Goal: Information Seeking & Learning: Learn about a topic

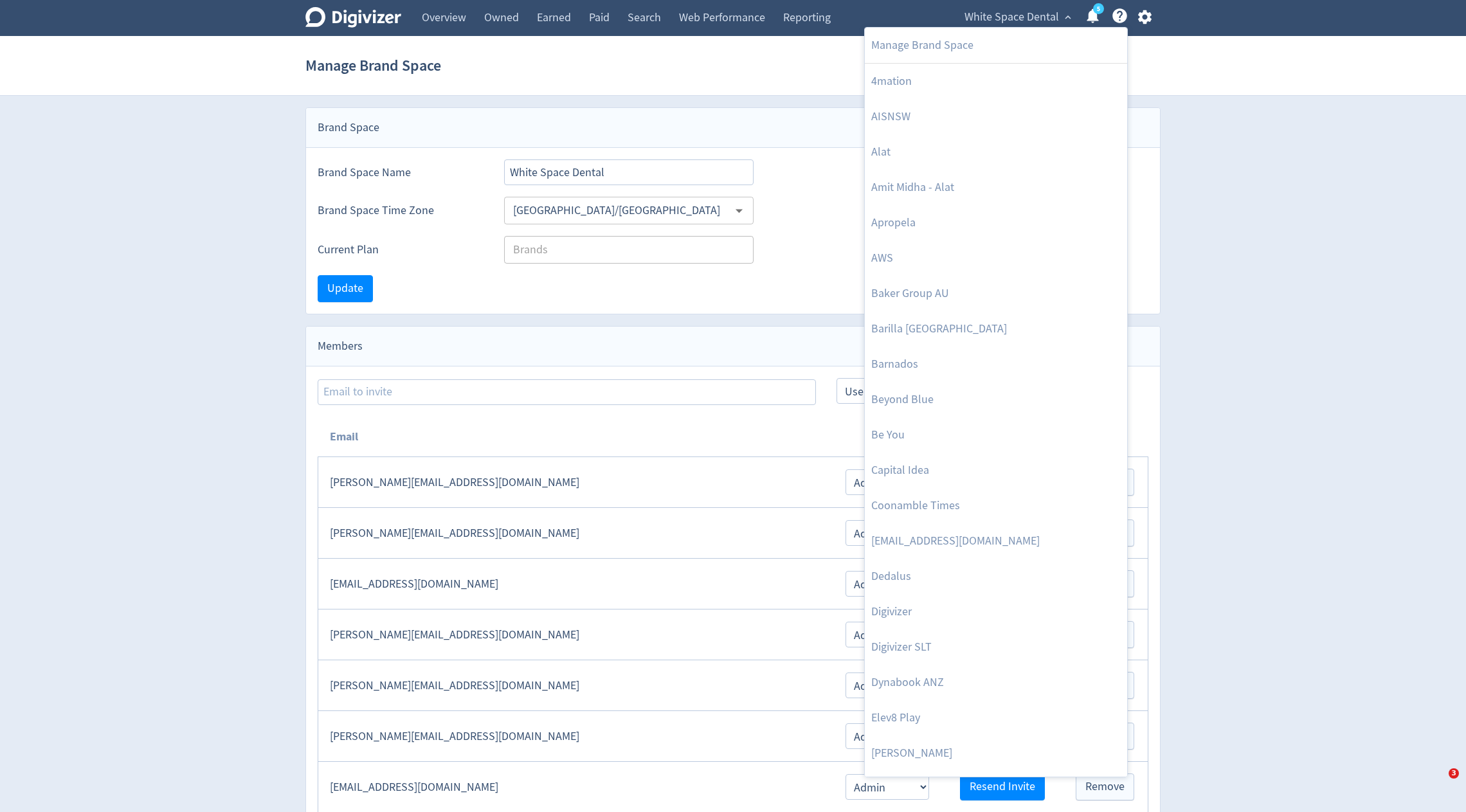
select select "USER"
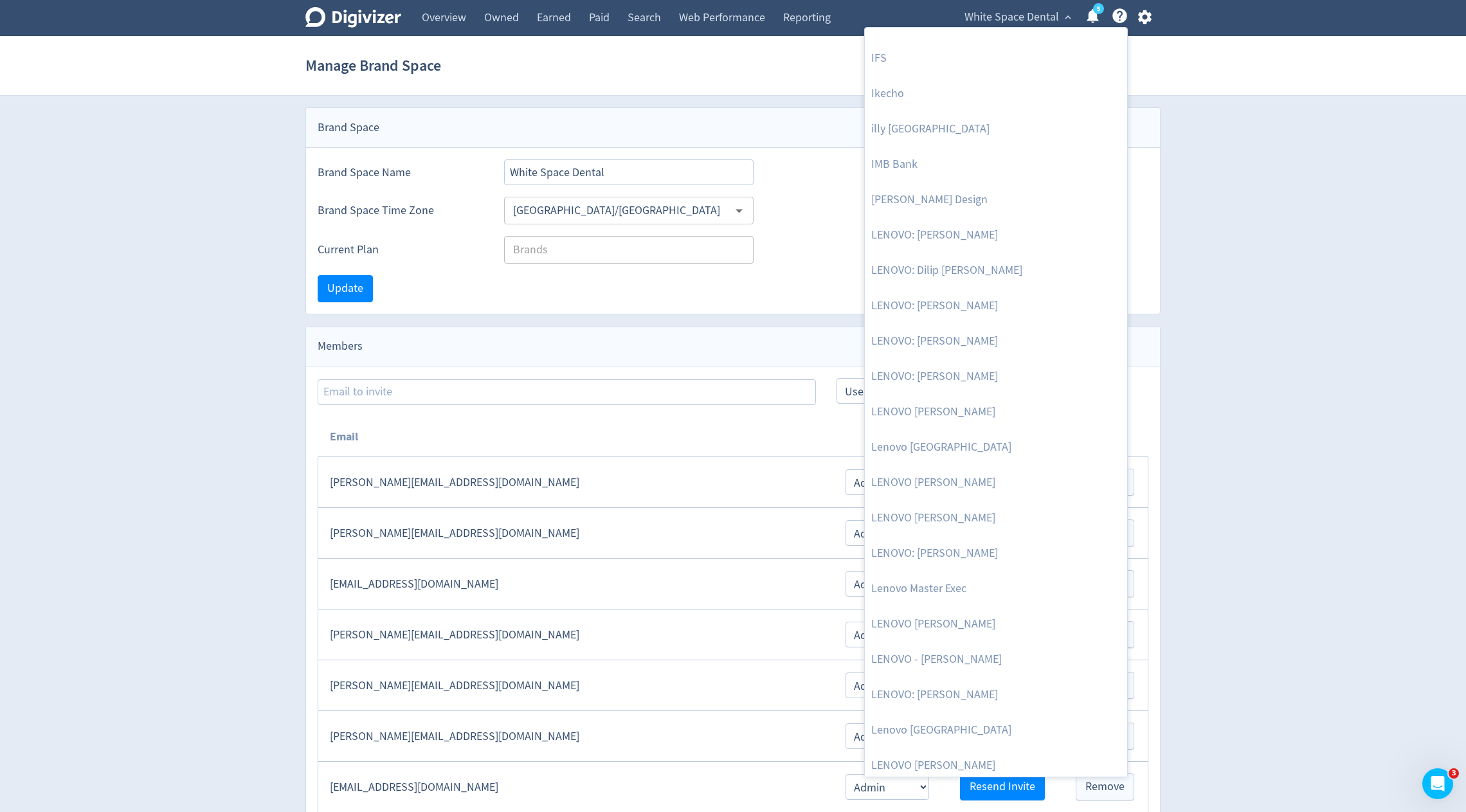
click at [658, 23] on div at bounding box center [733, 406] width 1466 height 812
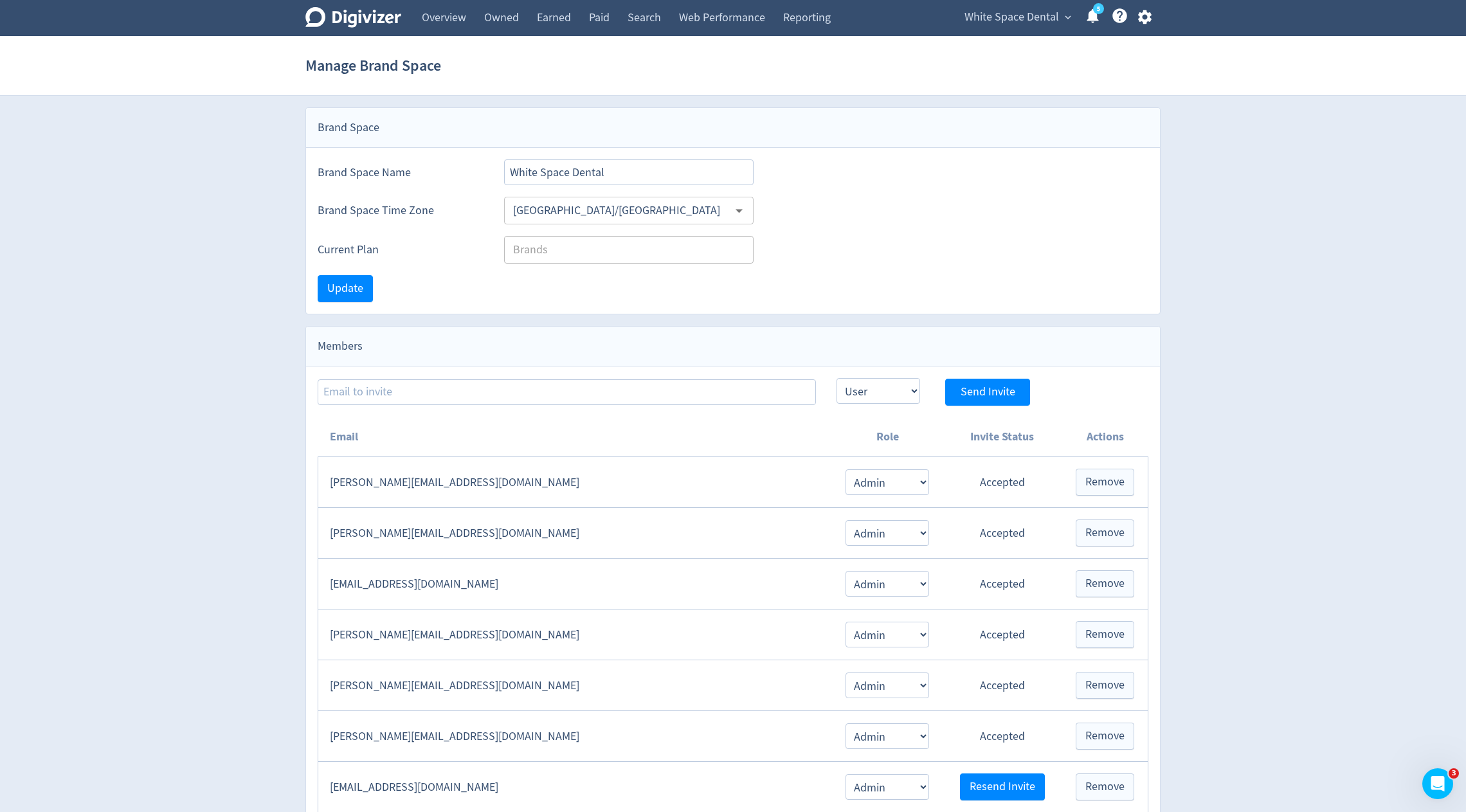
click at [658, 23] on body "Digivizer Logo [PERSON_NAME] Logo Overview Owned Earned Paid Search Web Perform…" at bounding box center [733, 591] width 1466 height 1183
click at [658, 23] on link "Search" at bounding box center [644, 18] width 52 height 36
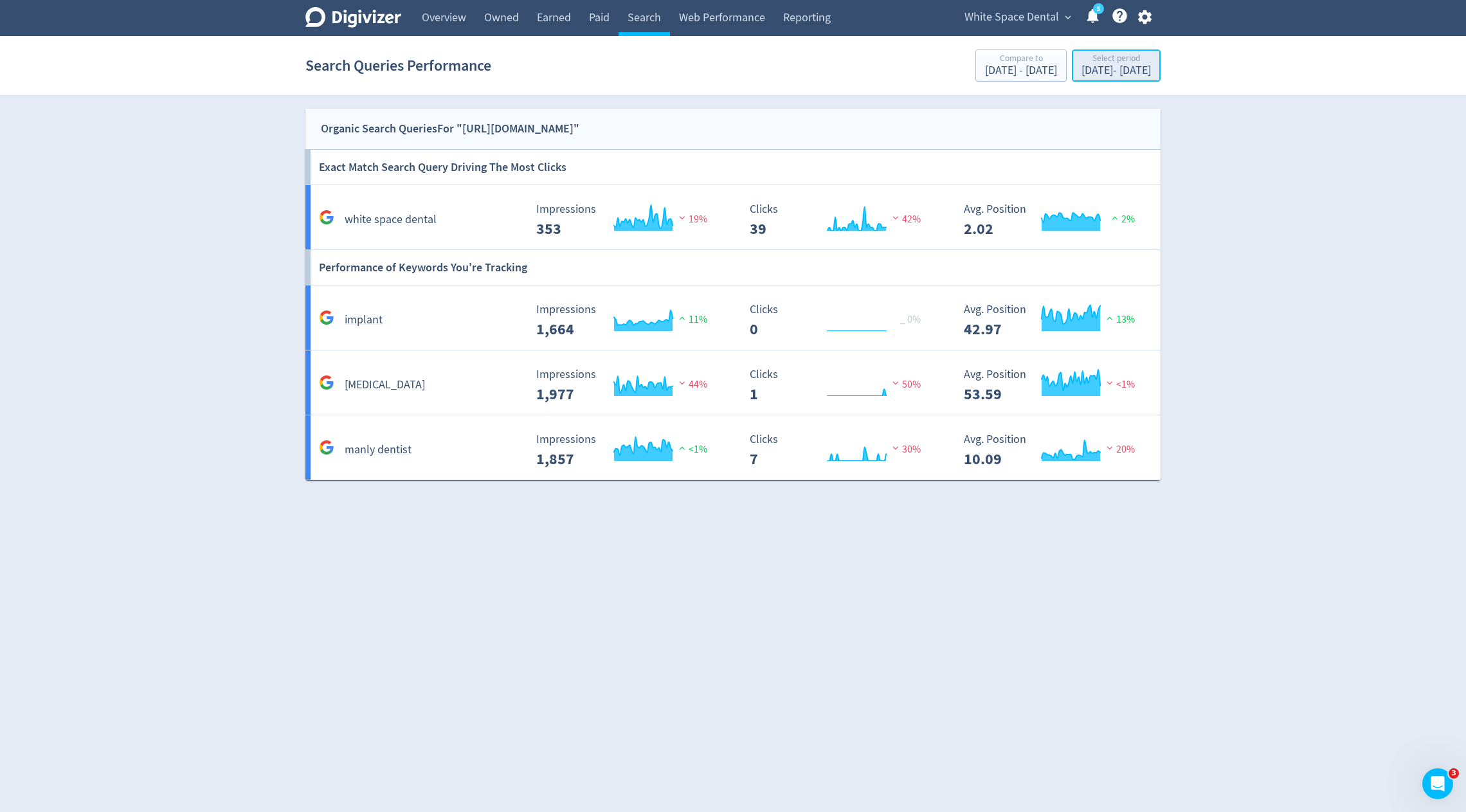
click at [1082, 76] on div "[DATE] - [DATE]" at bounding box center [1117, 71] width 69 height 12
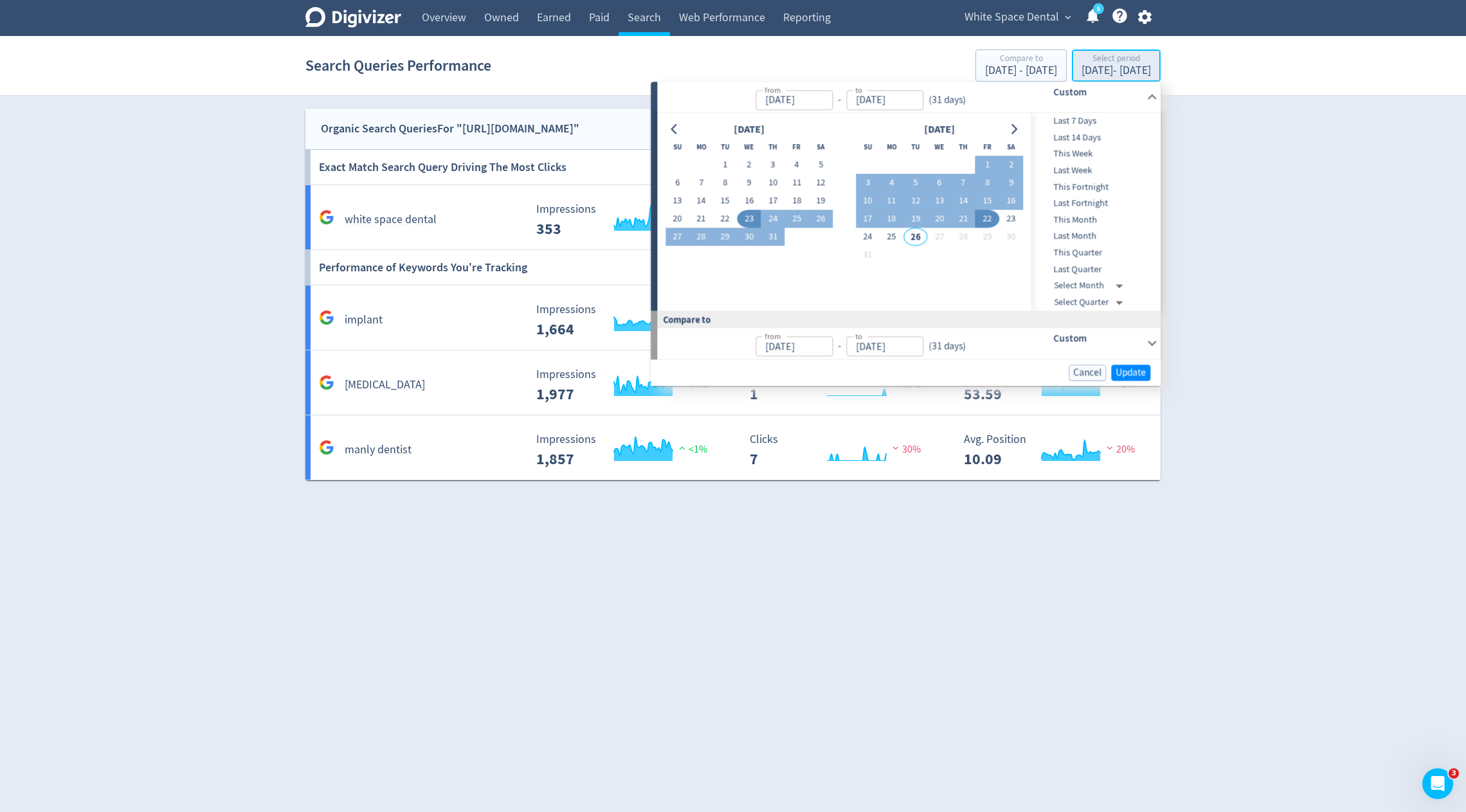
type input "[DATE]"
click at [673, 130] on icon "Go to previous month" at bounding box center [674, 130] width 6 height 10
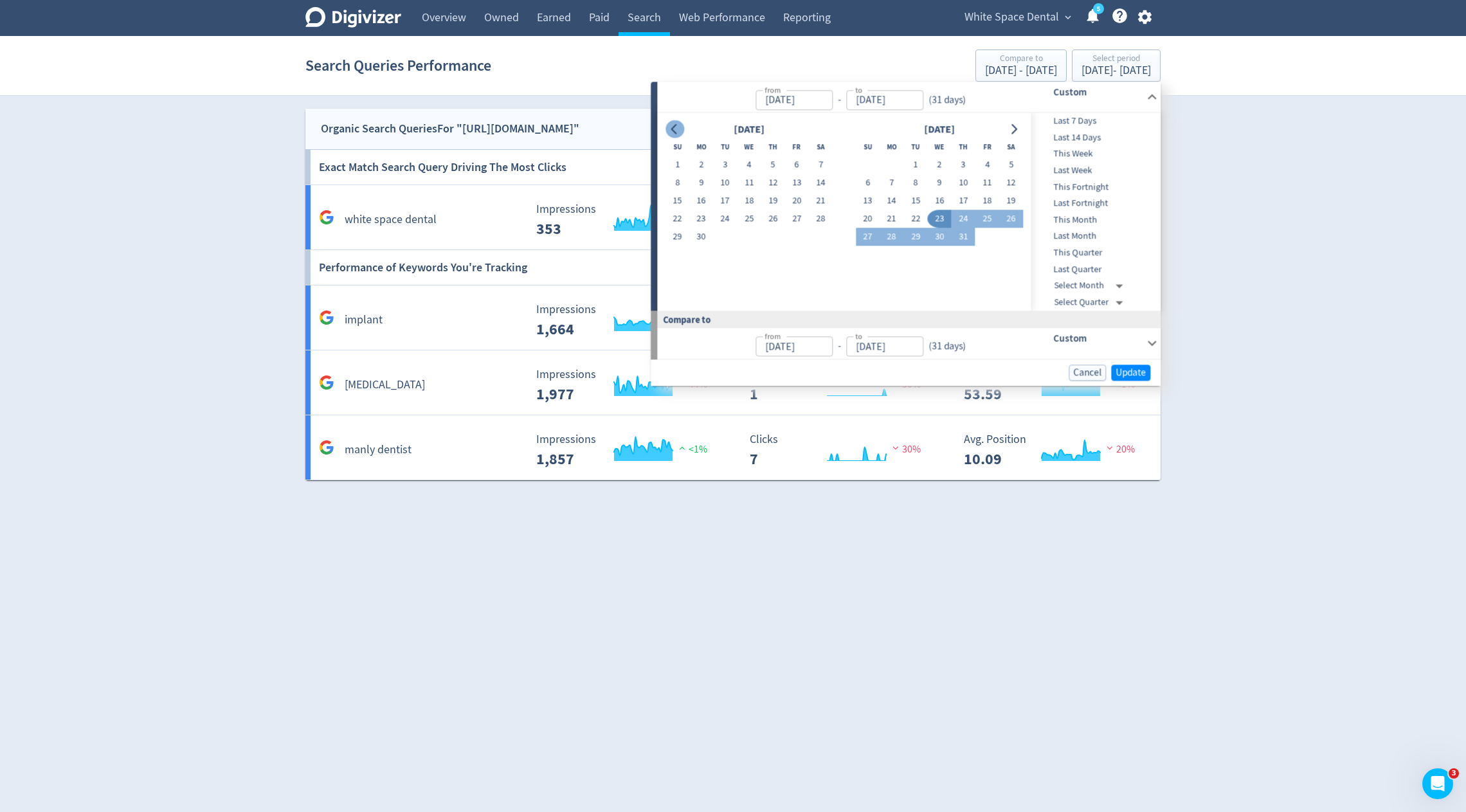
click at [673, 130] on icon "Go to previous month" at bounding box center [674, 130] width 6 height 10
click at [866, 168] on button "1" at bounding box center [868, 166] width 24 height 18
type input "[DATE]"
click at [1013, 130] on icon "Go to next month" at bounding box center [1014, 130] width 10 height 10
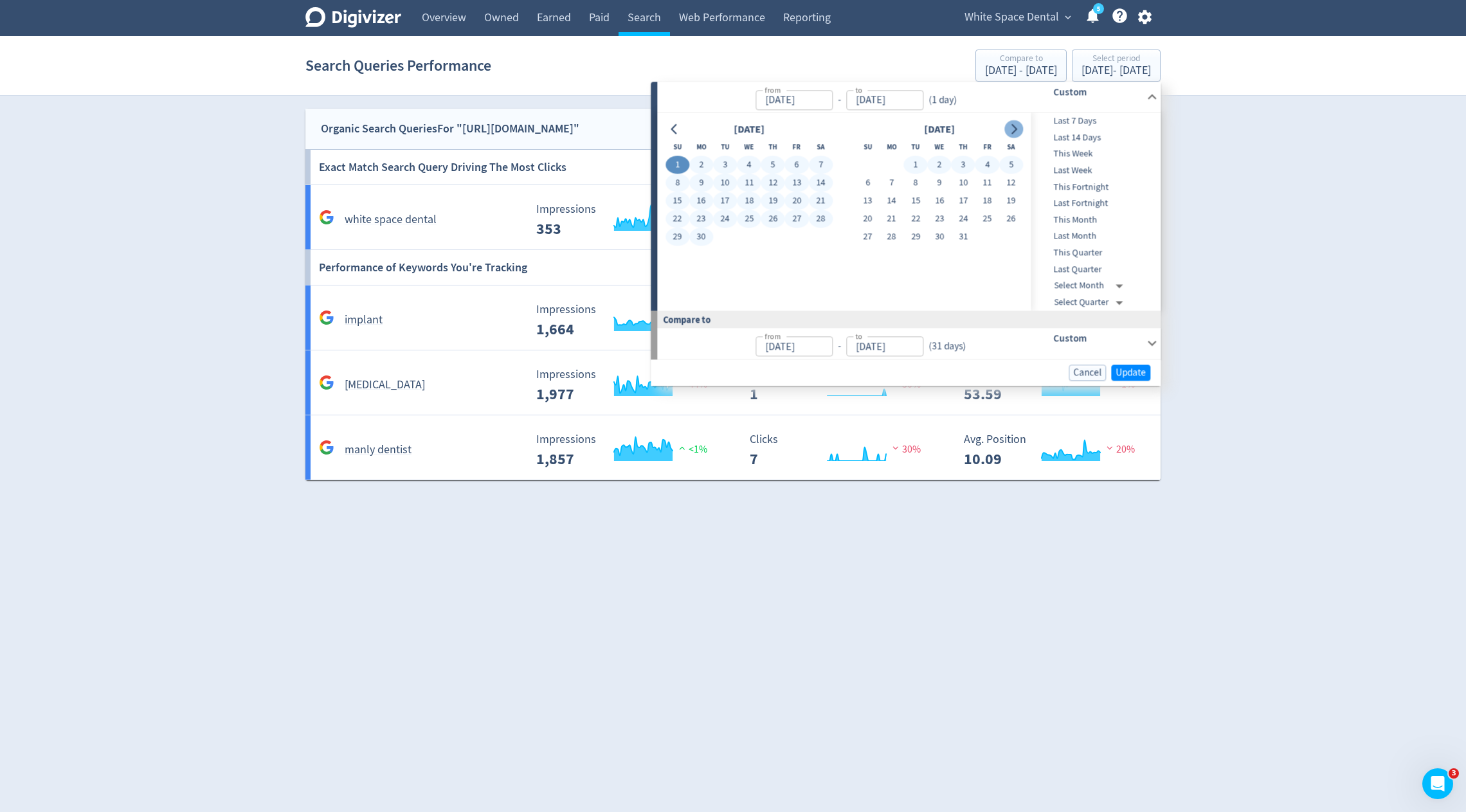
click at [1014, 129] on icon "Go to next month" at bounding box center [1014, 130] width 10 height 10
click at [889, 237] on button "25" at bounding box center [891, 238] width 24 height 18
type input "[DATE]"
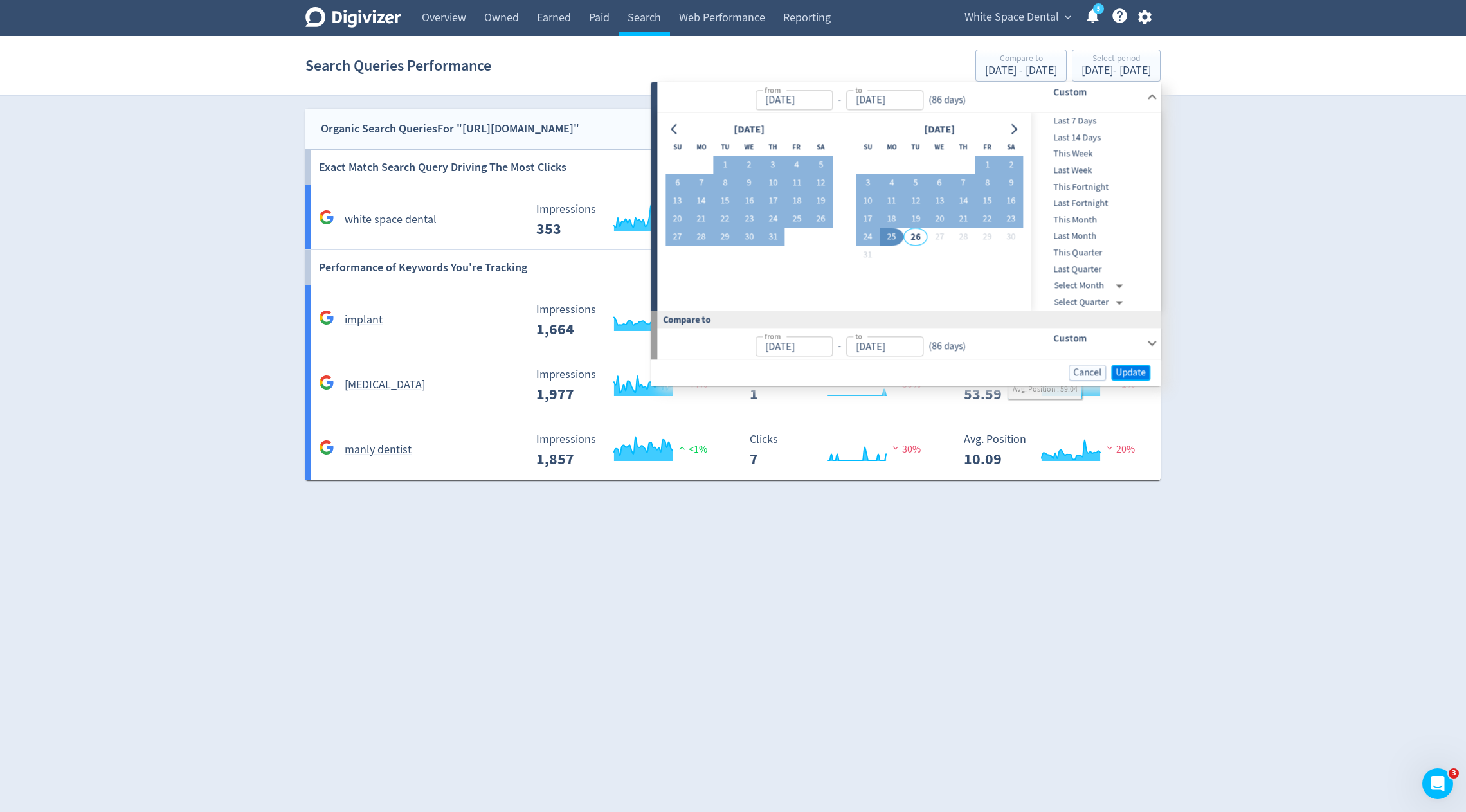
click at [1135, 374] on span "Update" at bounding box center [1131, 372] width 30 height 10
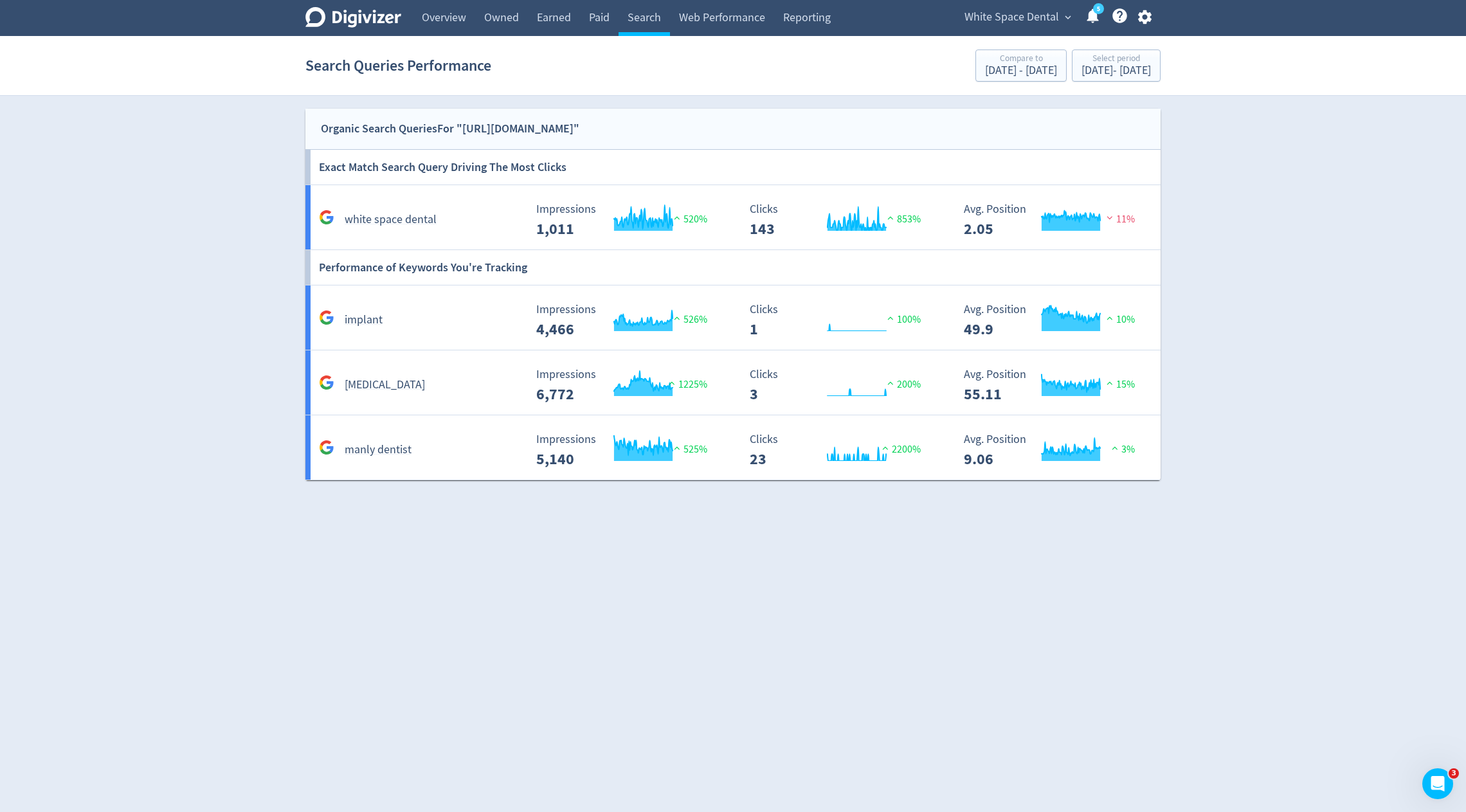
click at [1038, 18] on span "White Space Dental" at bounding box center [1012, 17] width 94 height 20
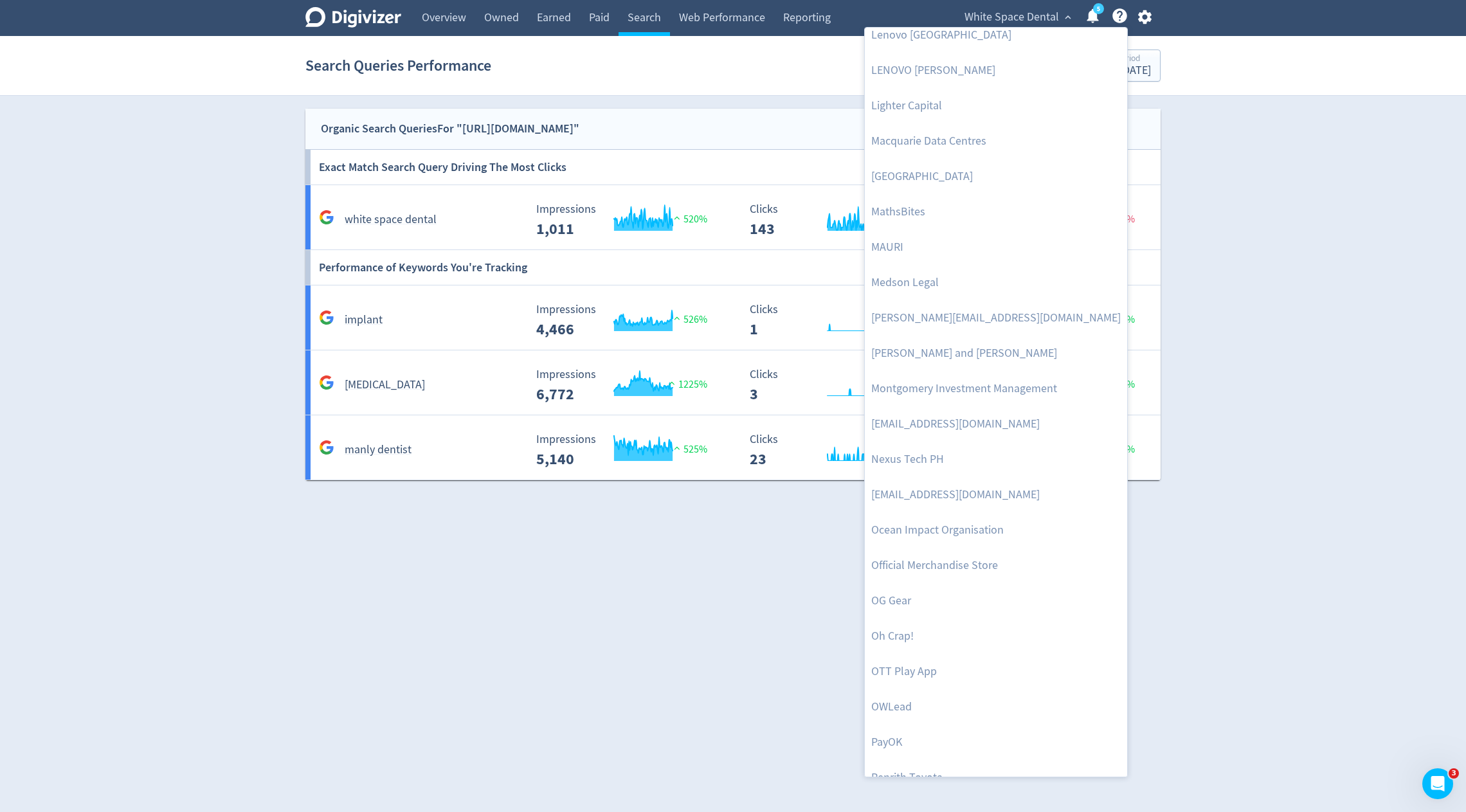
scroll to position [2096, 0]
click at [990, 132] on link "Macquarie Data Centres" at bounding box center [996, 143] width 262 height 35
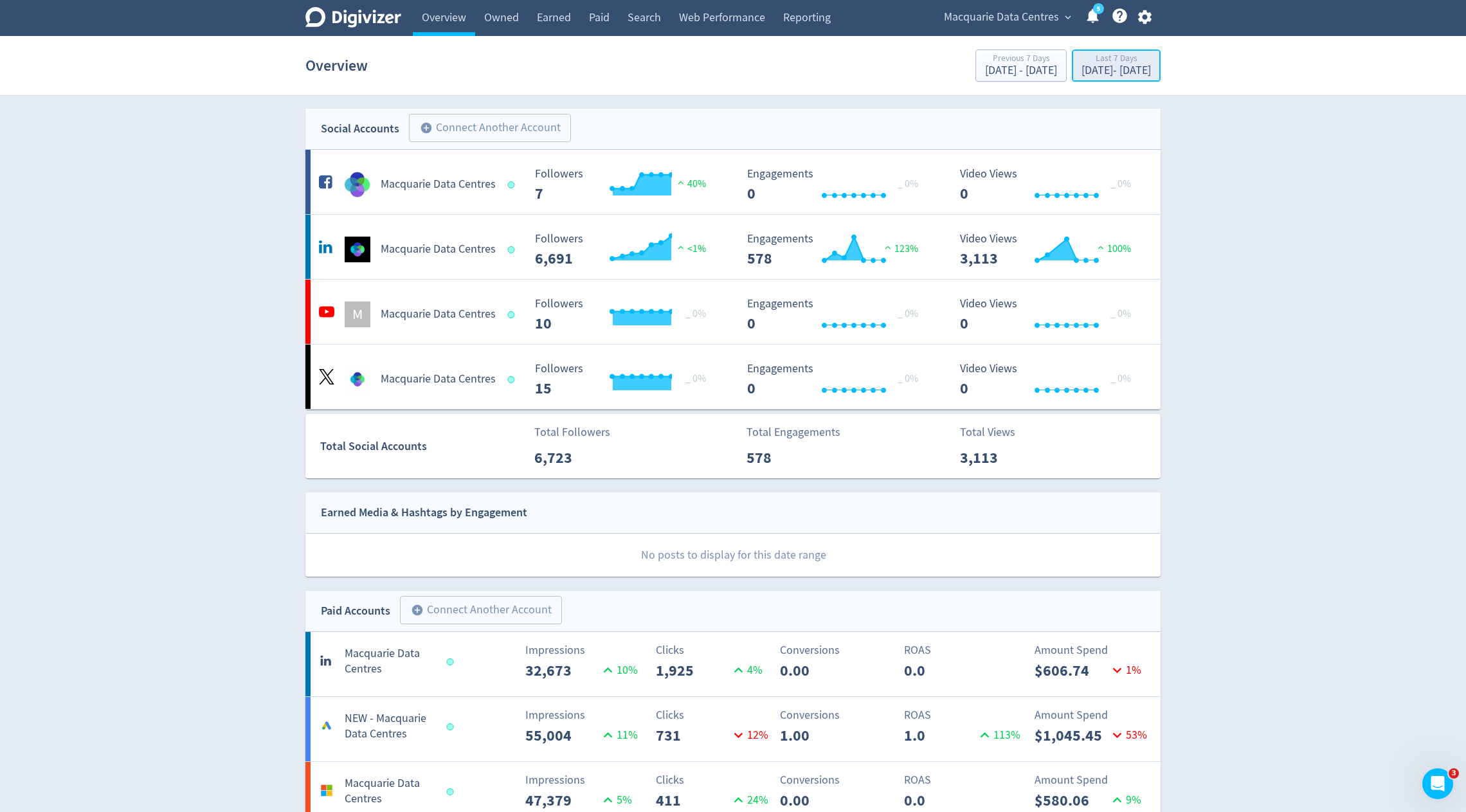
click at [1082, 57] on div "Last 7 Days" at bounding box center [1117, 60] width 69 height 11
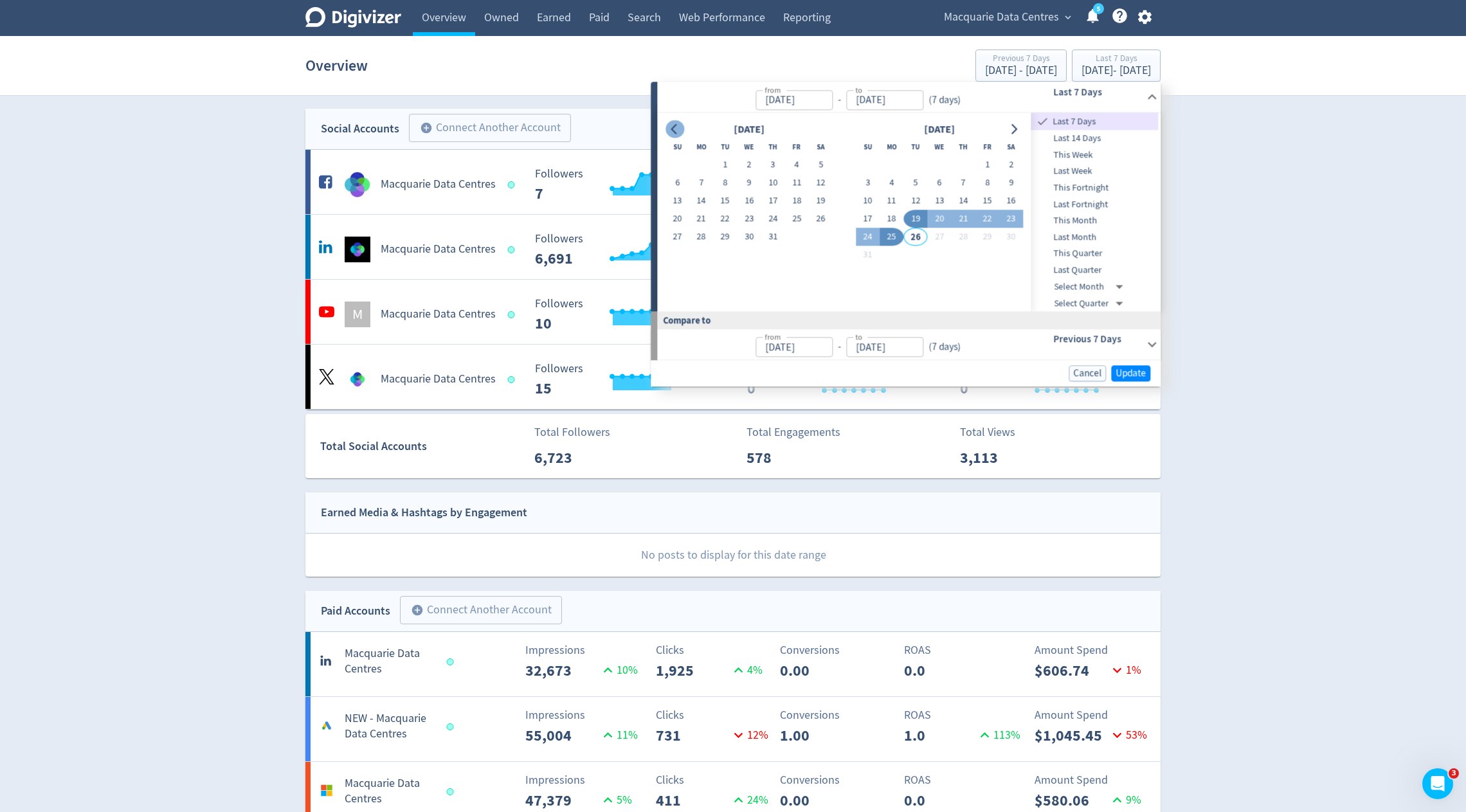
click at [670, 125] on icon "Go to previous month" at bounding box center [675, 130] width 10 height 10
click at [686, 163] on button "1" at bounding box center [677, 166] width 24 height 18
type input "[DATE]"
click at [677, 127] on icon "Go to previous month" at bounding box center [675, 130] width 10 height 10
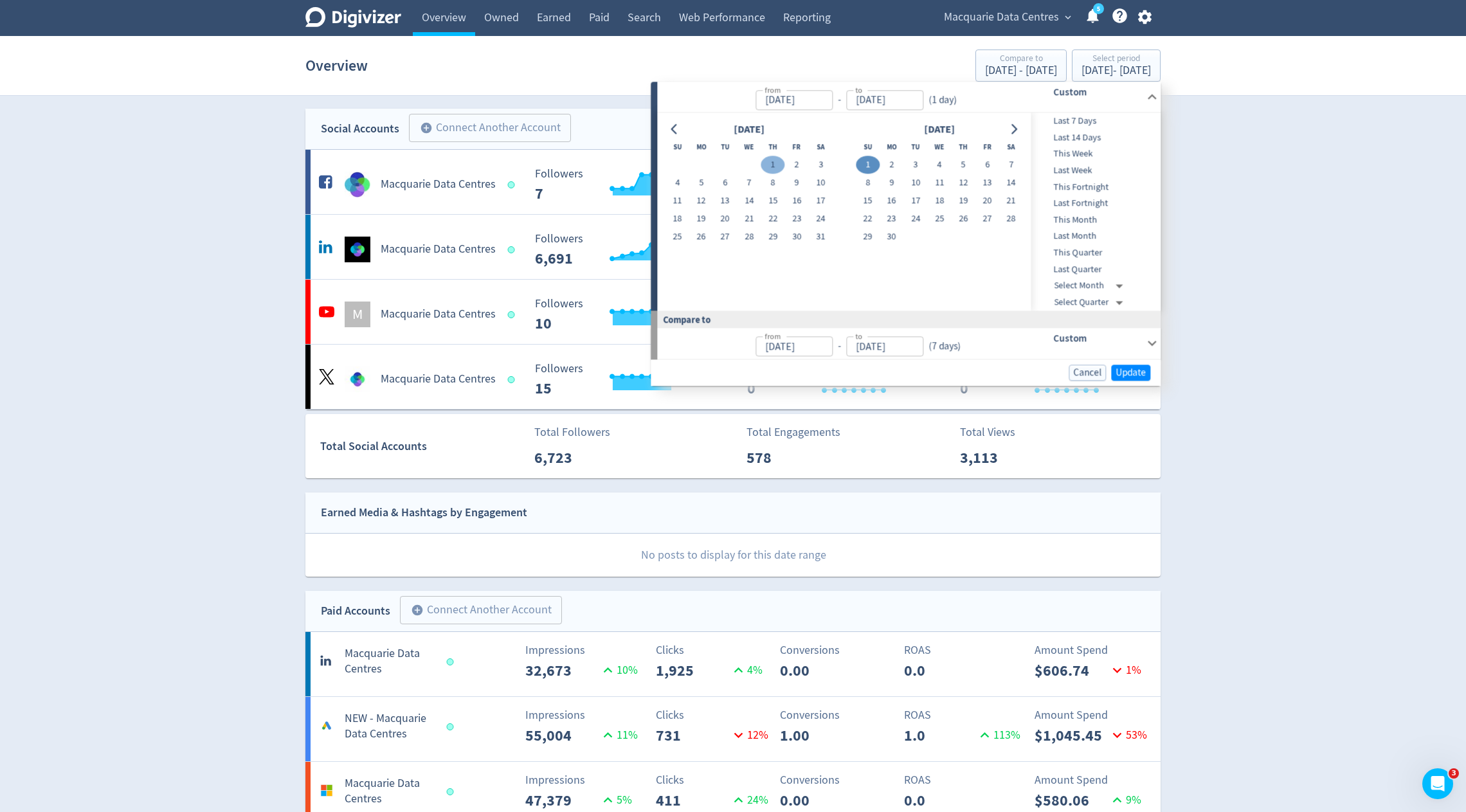
click at [781, 164] on button "1" at bounding box center [773, 166] width 24 height 18
type input "[DATE]"
click at [1019, 130] on button "Go to next month" at bounding box center [1014, 130] width 18 height 18
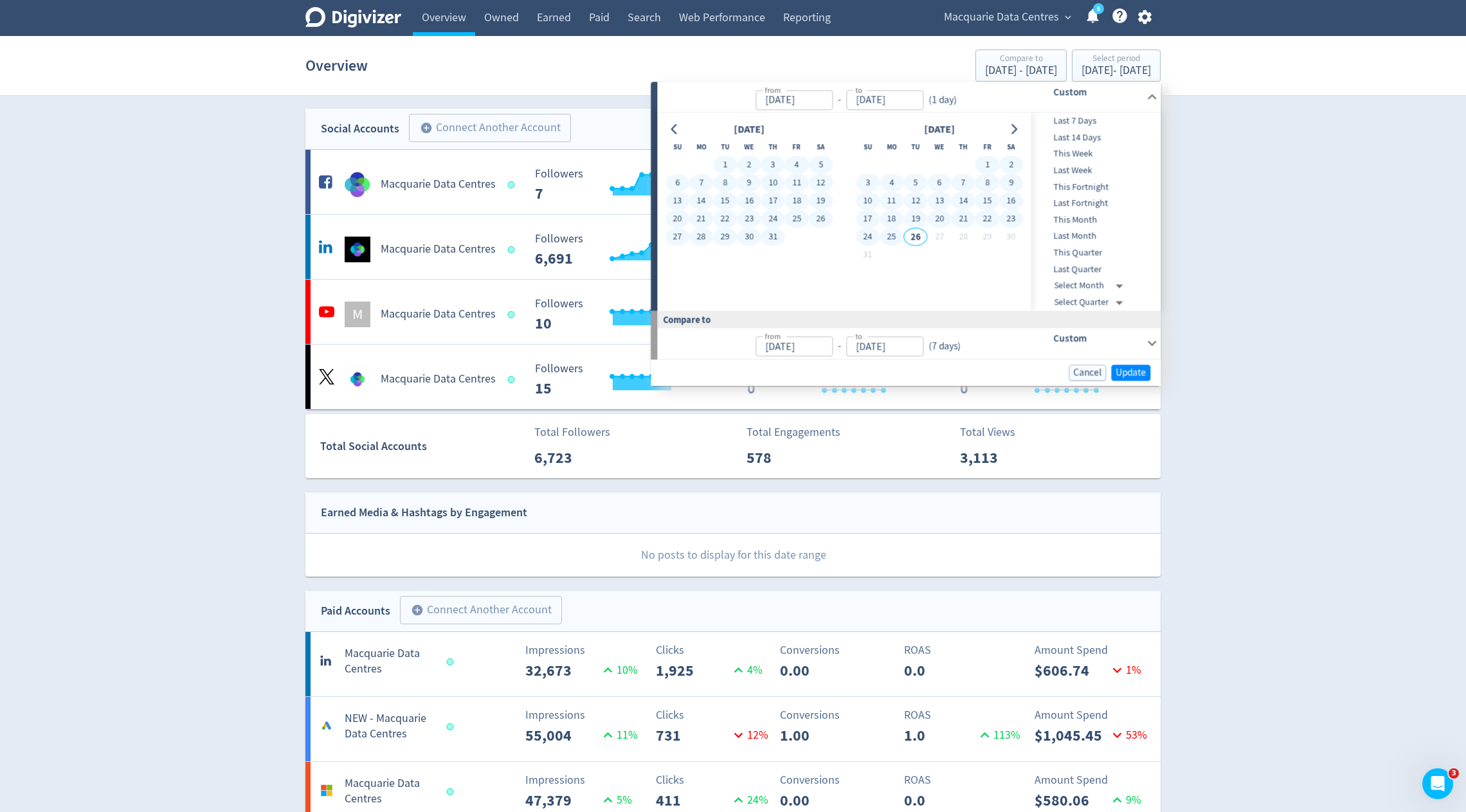
click at [893, 237] on button "25" at bounding box center [891, 238] width 24 height 18
type input "[DATE]"
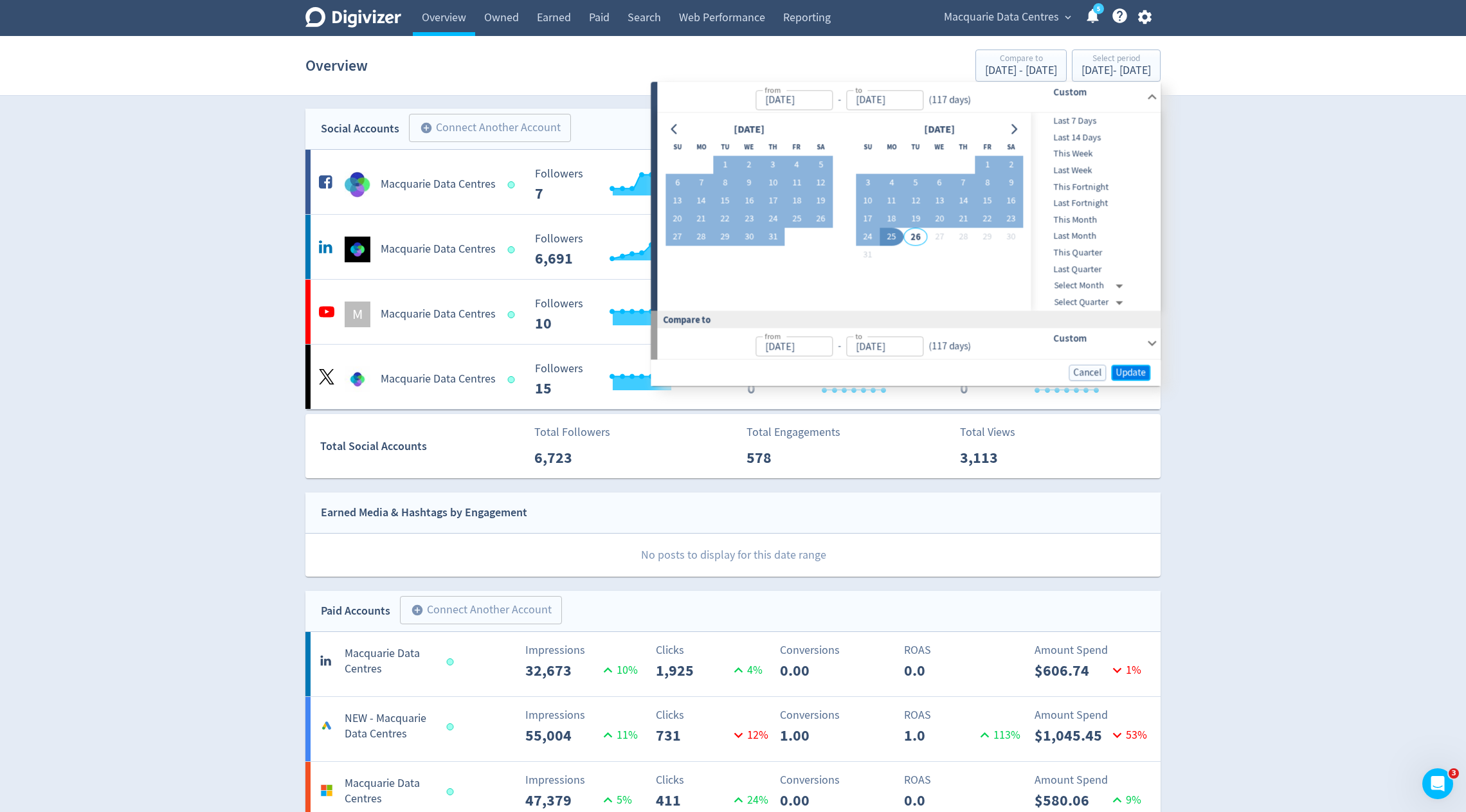
click at [1136, 368] on span "Update" at bounding box center [1131, 372] width 30 height 10
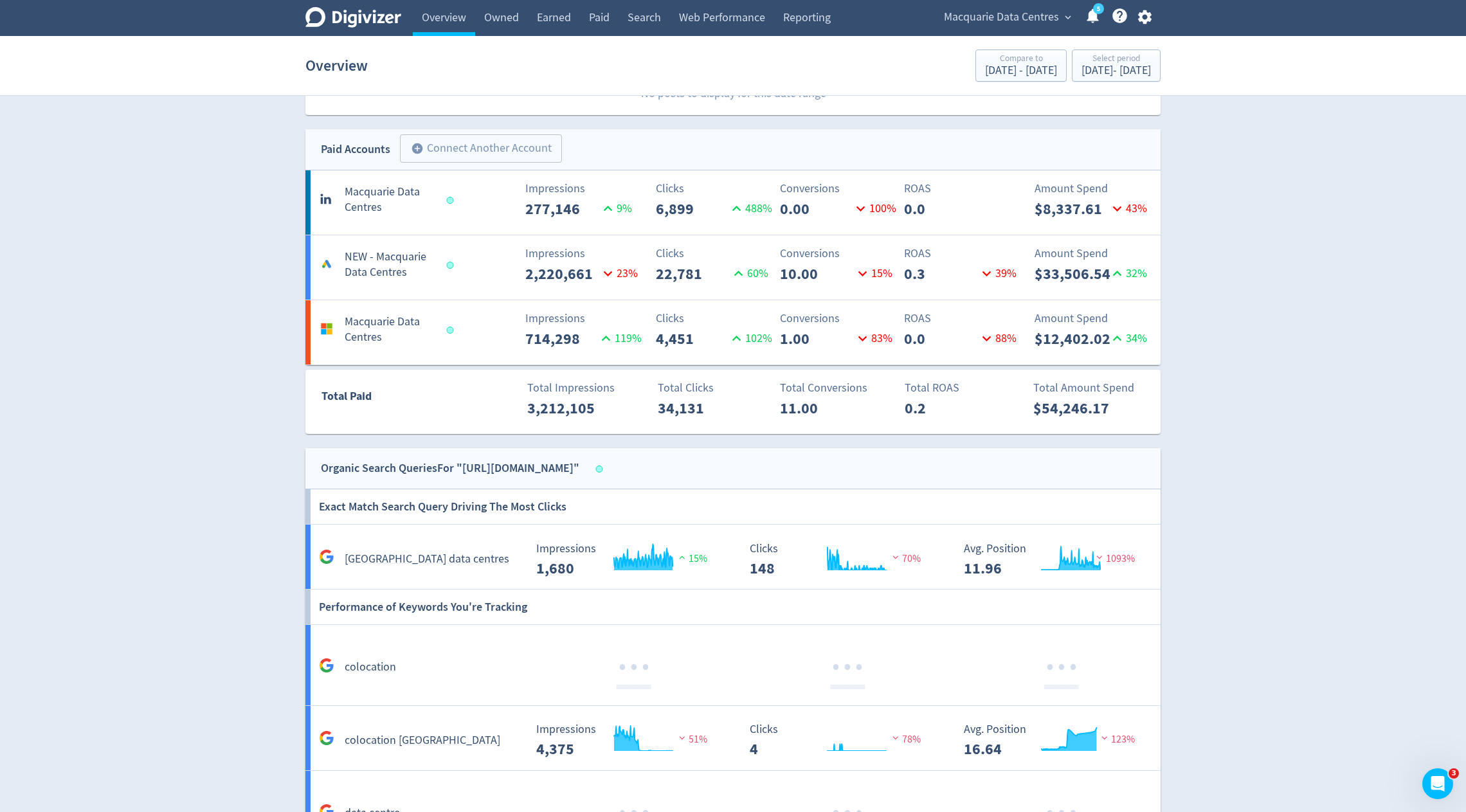
scroll to position [465, 0]
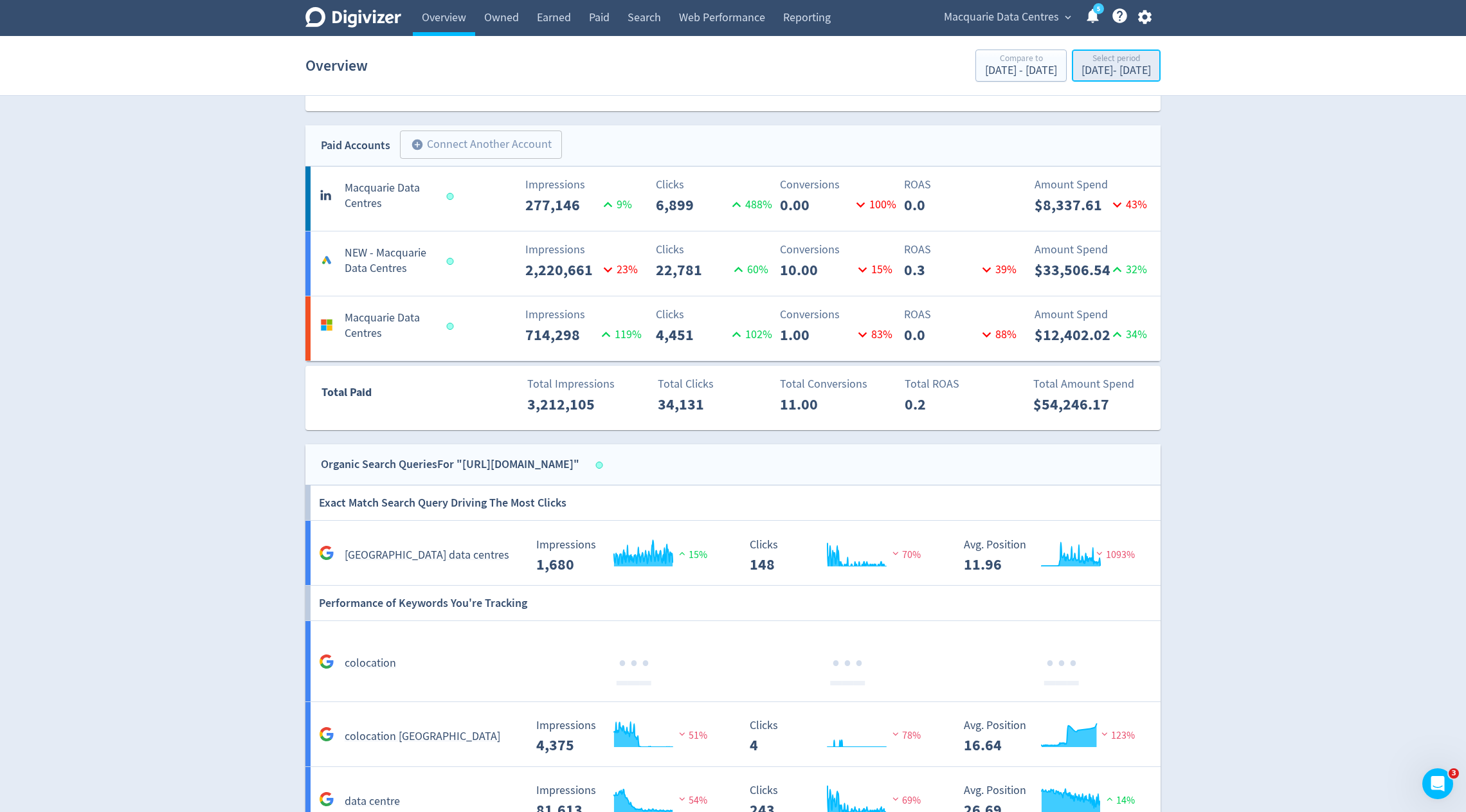
click at [1082, 75] on div "[DATE] - [DATE]" at bounding box center [1117, 71] width 69 height 12
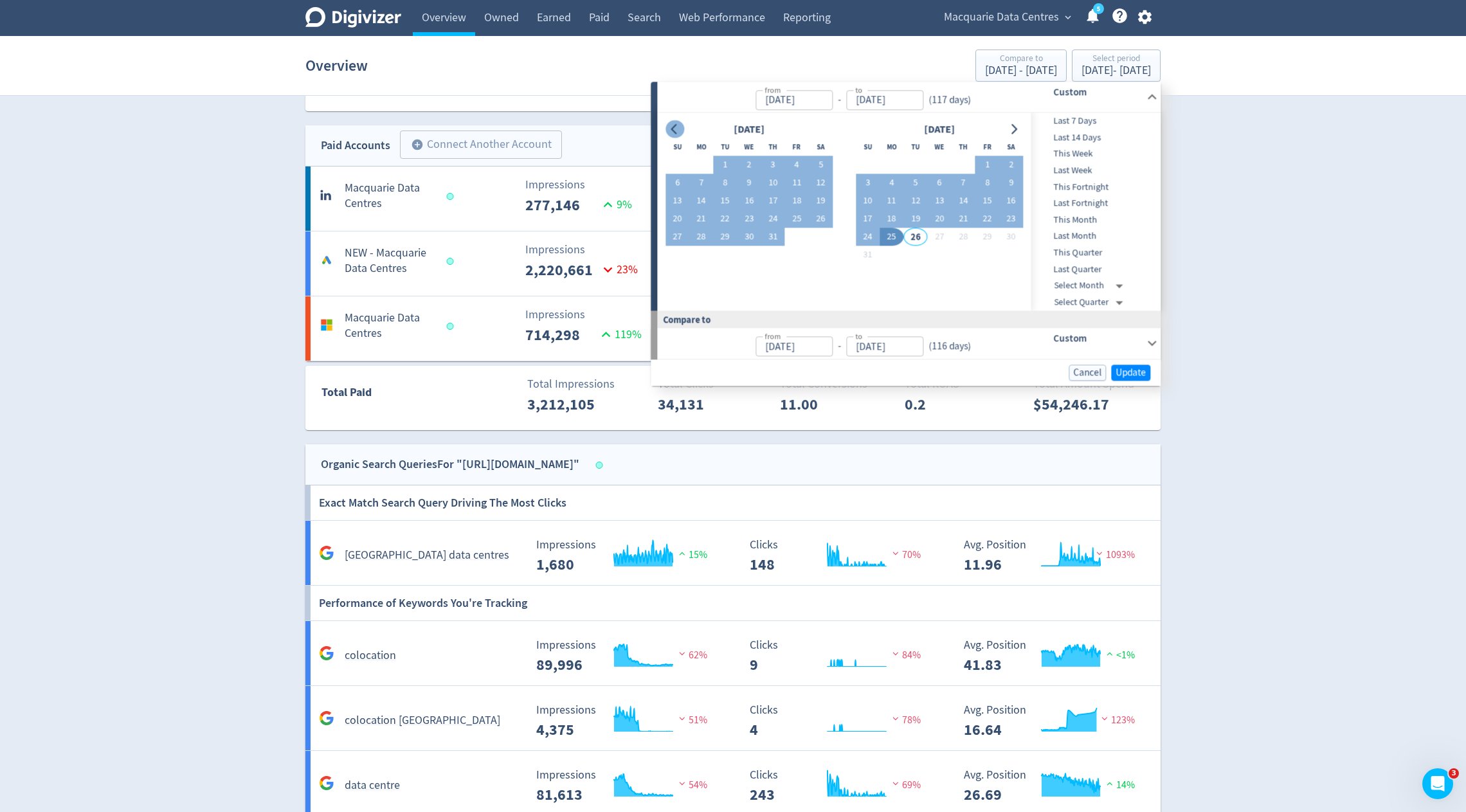
click at [674, 128] on icon "Go to previous month" at bounding box center [675, 130] width 10 height 10
click at [672, 166] on button "1" at bounding box center [677, 166] width 24 height 18
type input "[DATE]"
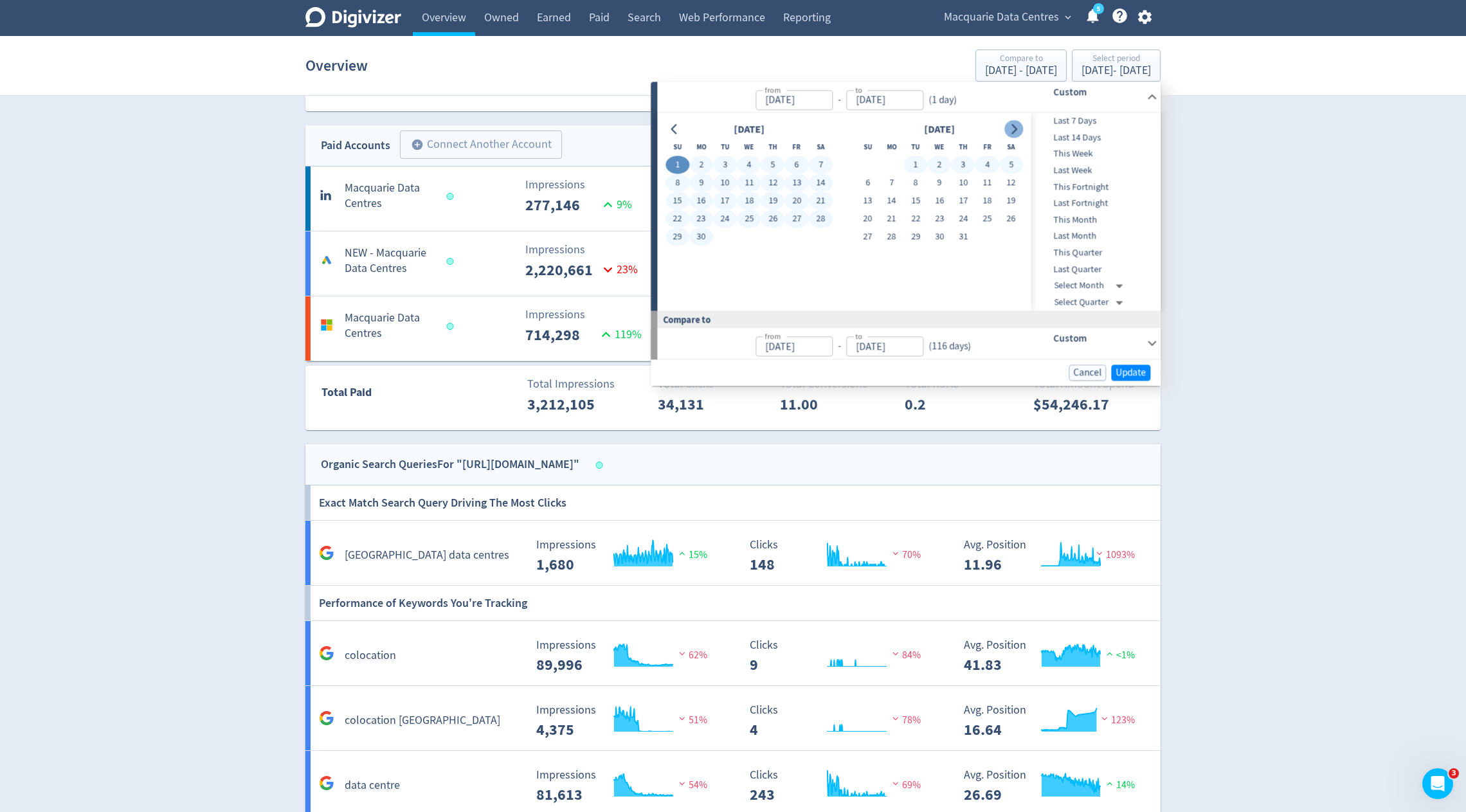
click at [1016, 132] on icon "Go to next month" at bounding box center [1014, 130] width 10 height 10
click at [888, 239] on button "25" at bounding box center [891, 238] width 24 height 18
type input "[DATE]"
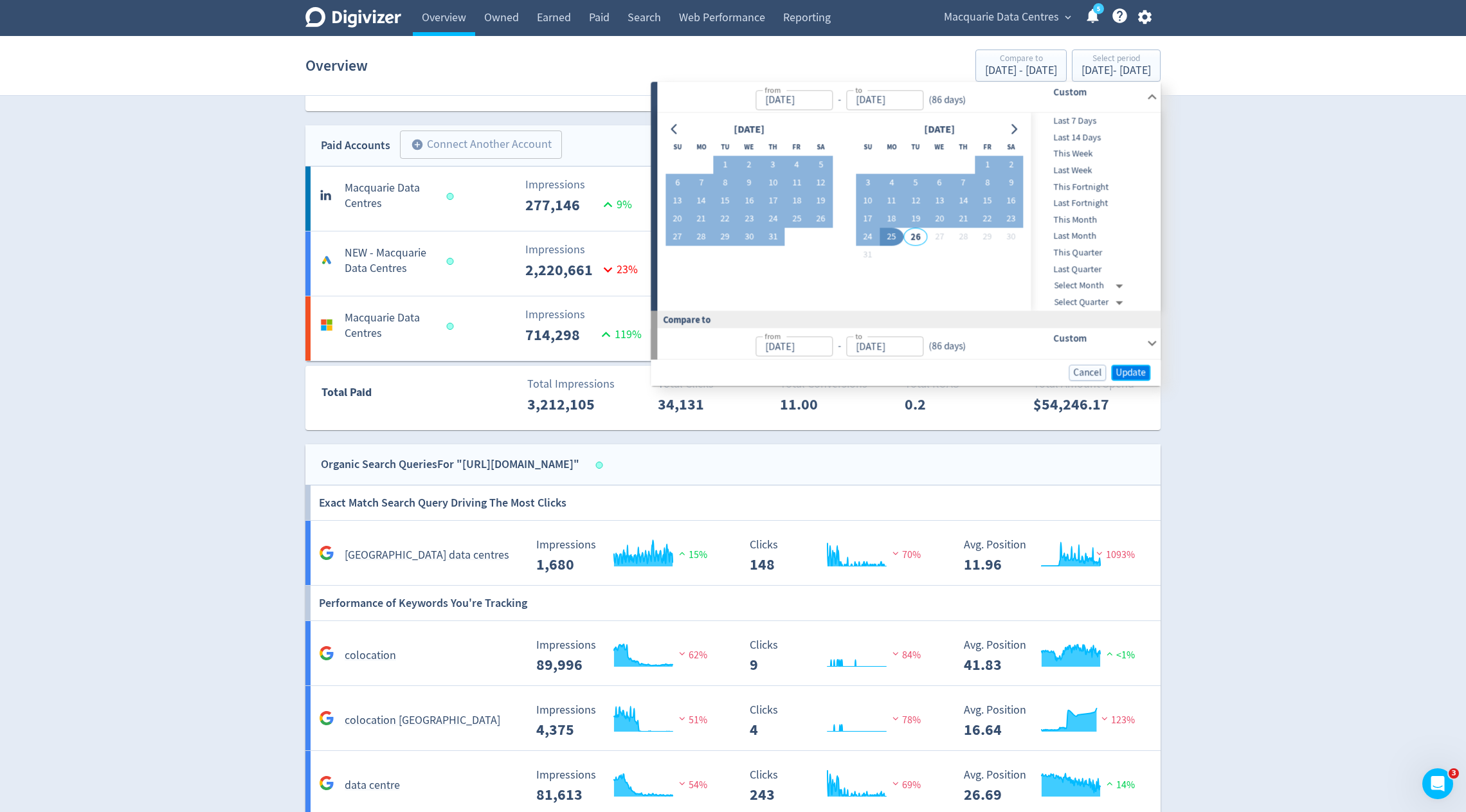
click at [1136, 376] on span "Update" at bounding box center [1131, 372] width 30 height 10
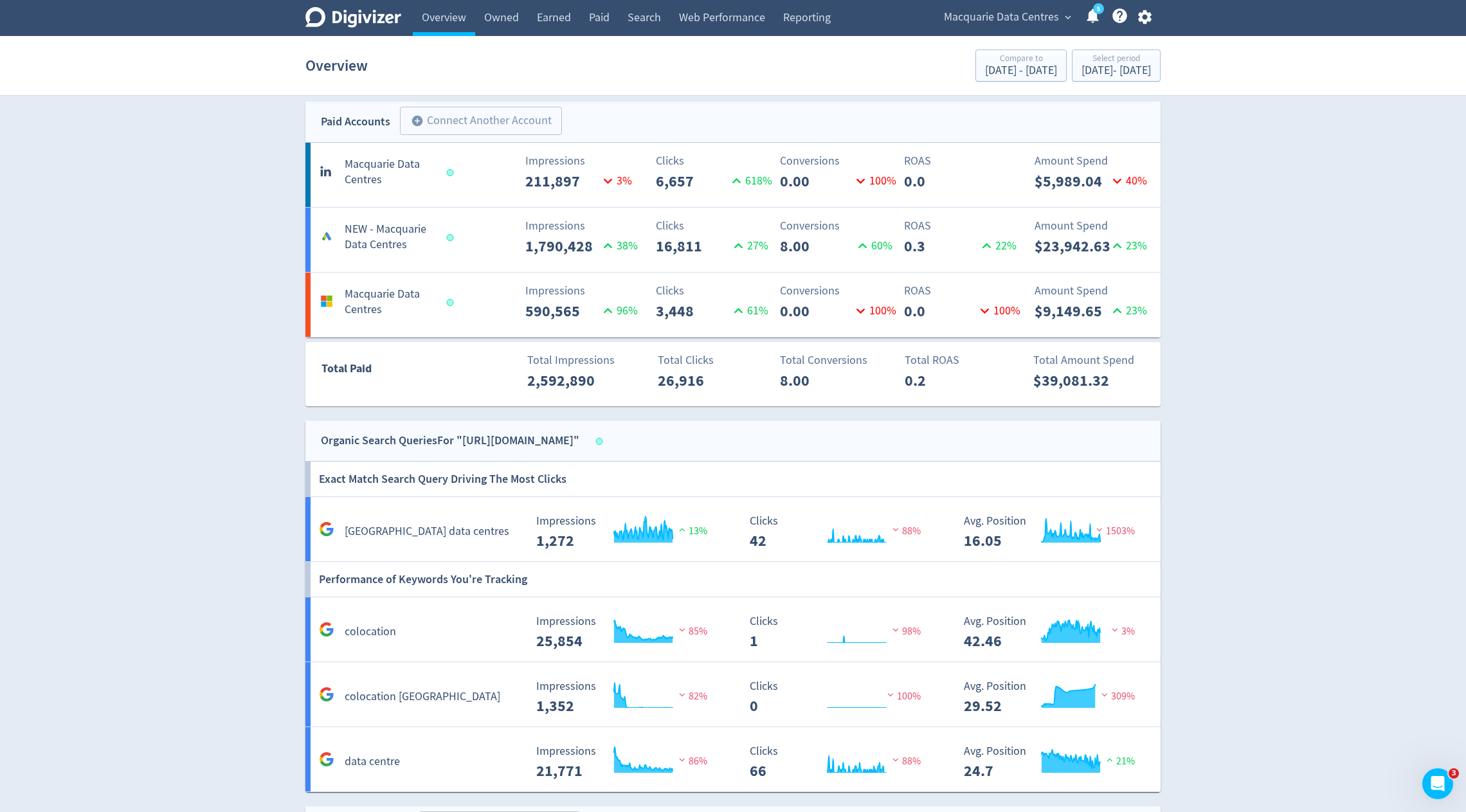
scroll to position [482, 0]
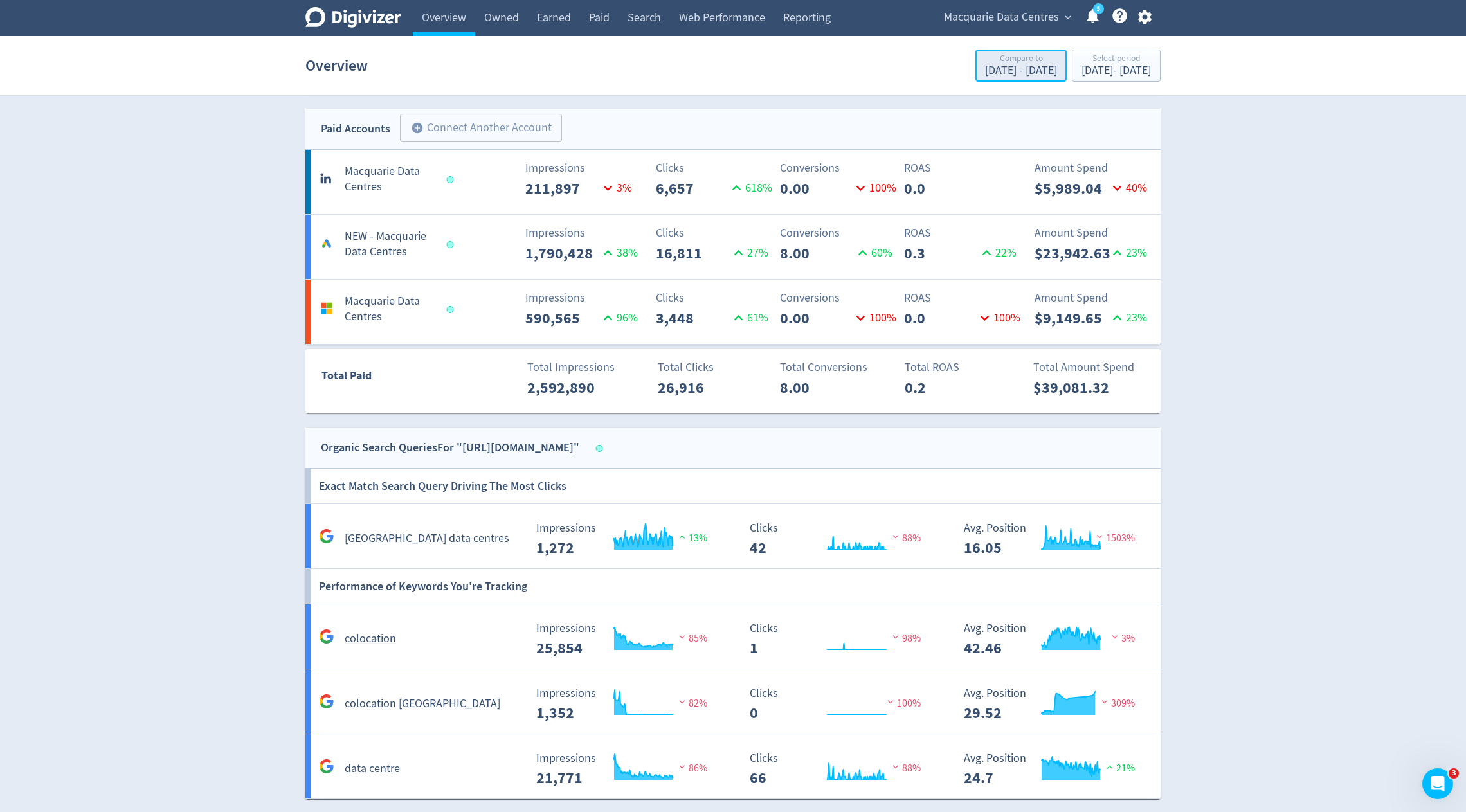
click at [985, 71] on div "[DATE] - [DATE]" at bounding box center [1021, 71] width 72 height 12
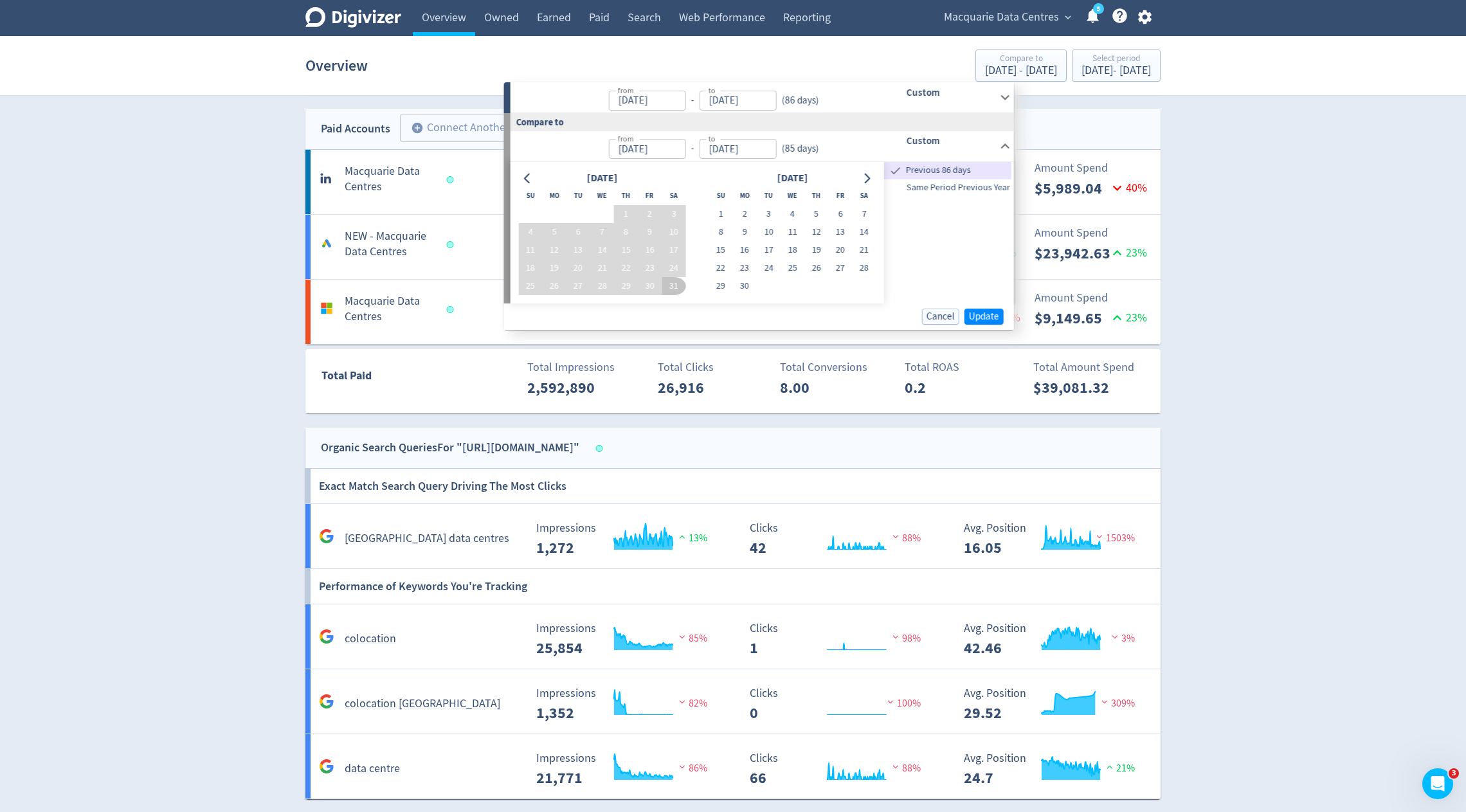
click at [952, 185] on span "Same Period Previous Year" at bounding box center [948, 188] width 128 height 14
type input "[DATE]"
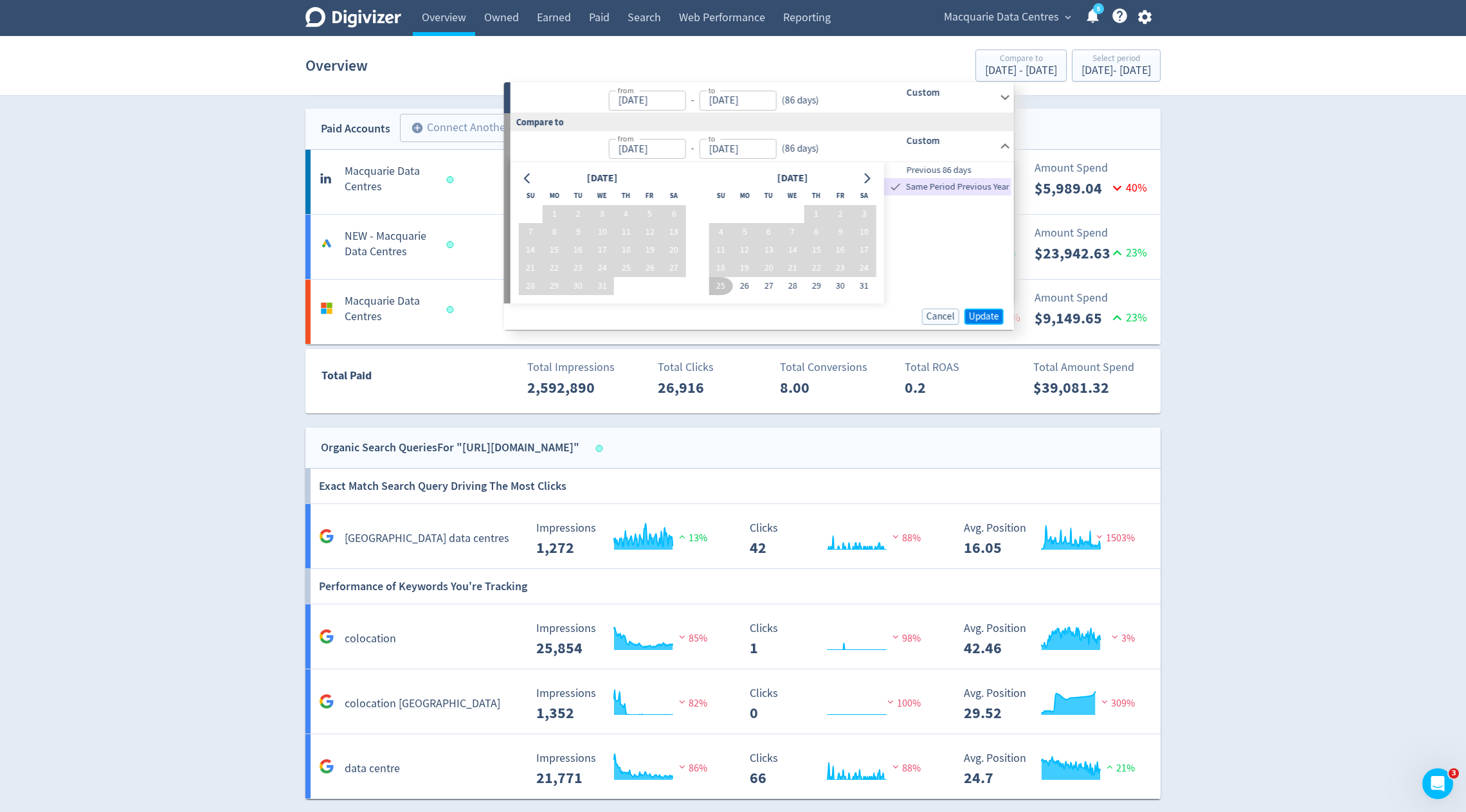
click at [986, 312] on span "Update" at bounding box center [984, 317] width 30 height 10
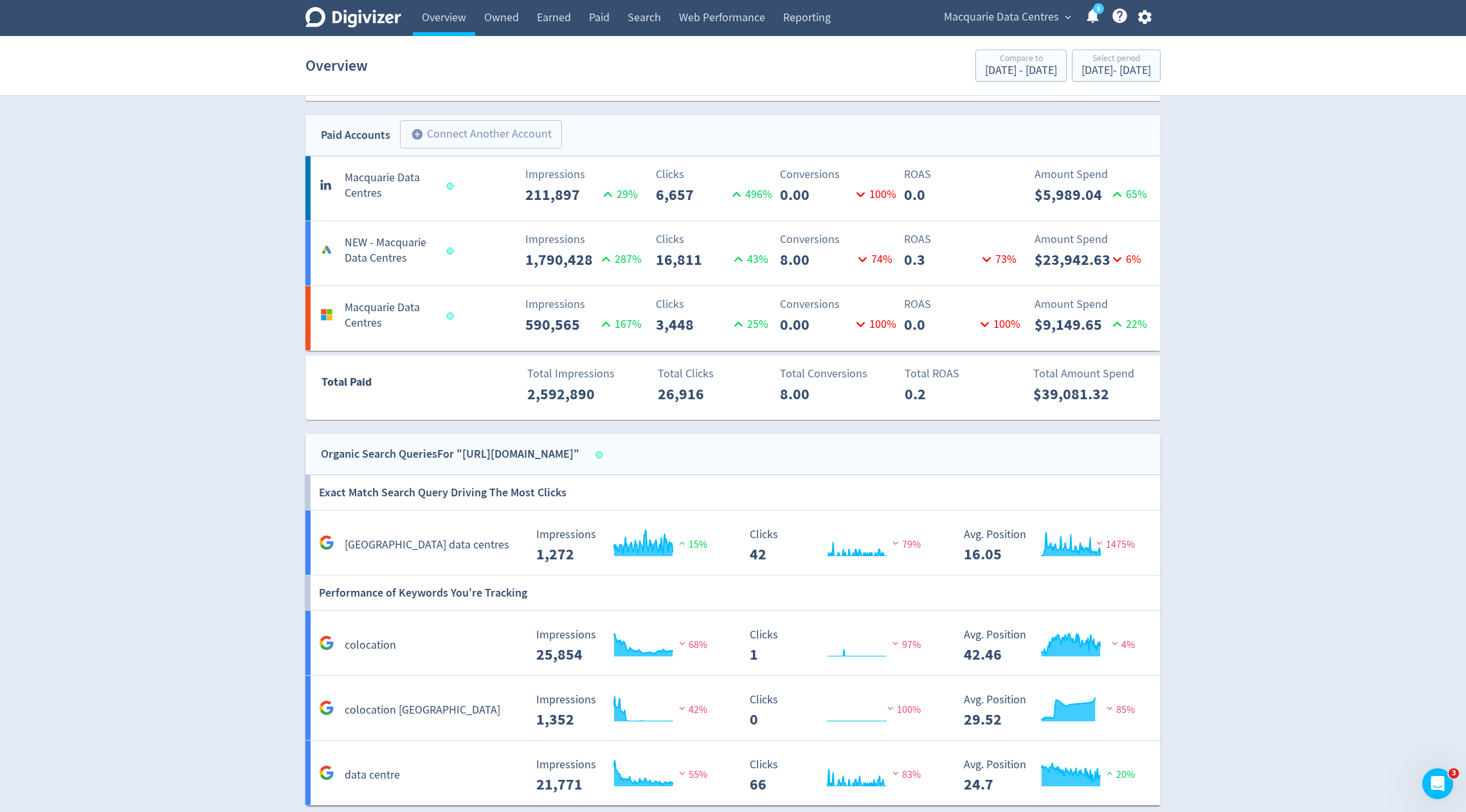
scroll to position [476, 0]
click at [706, 18] on link "Web Performance" at bounding box center [722, 18] width 104 height 36
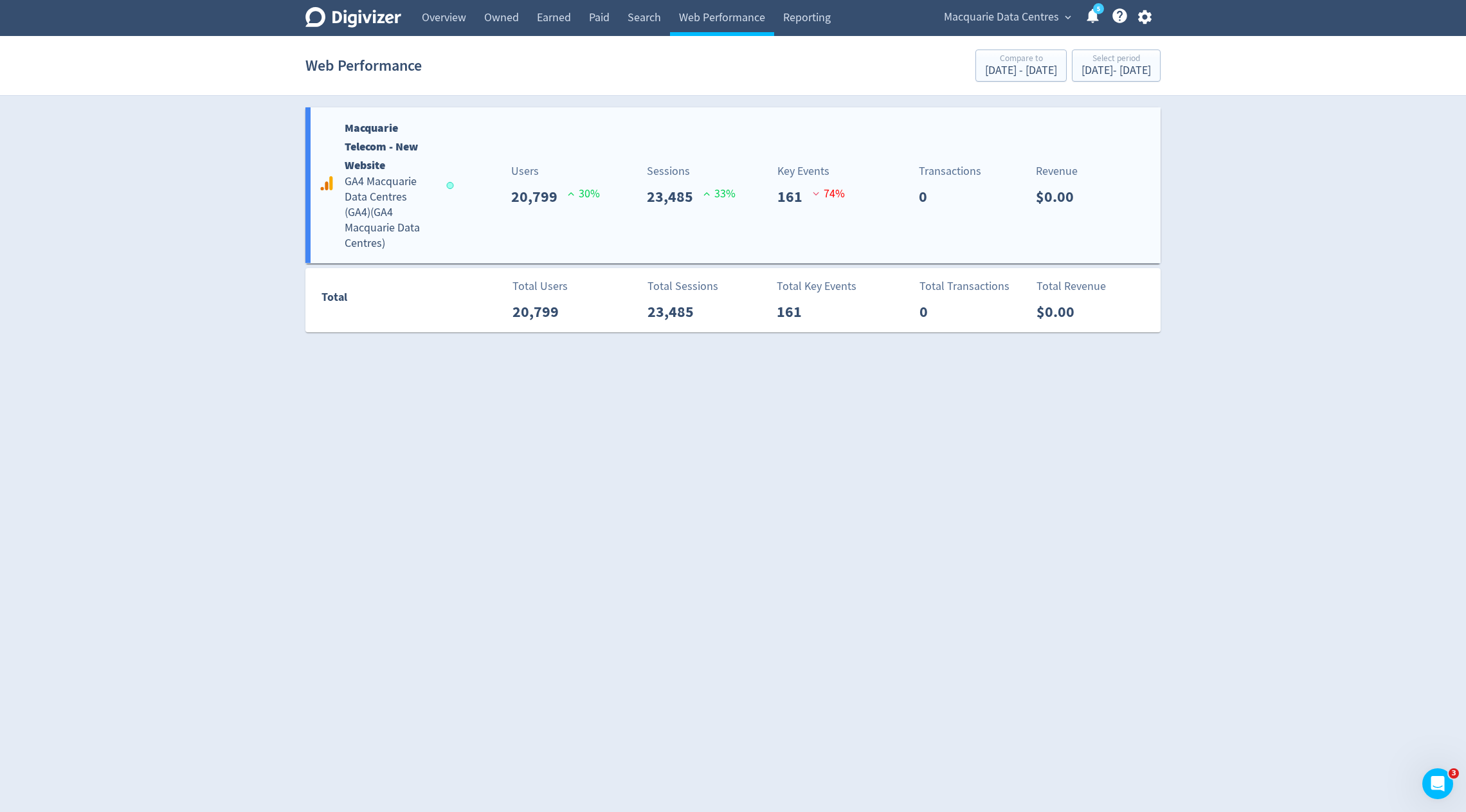
click at [617, 175] on div "Sessions 23,485 33 %" at bounding box center [665, 186] width 141 height 46
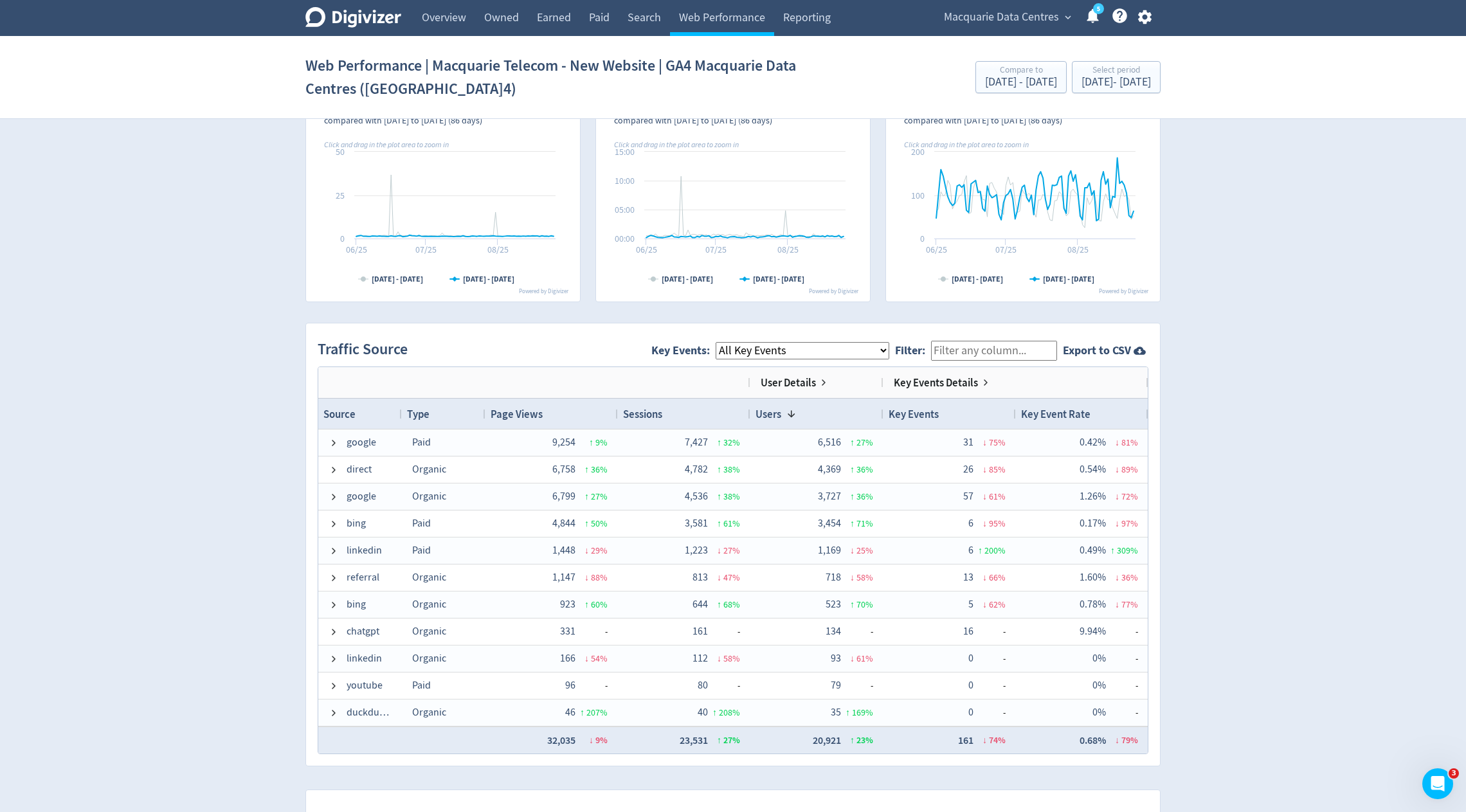
scroll to position [650, 0]
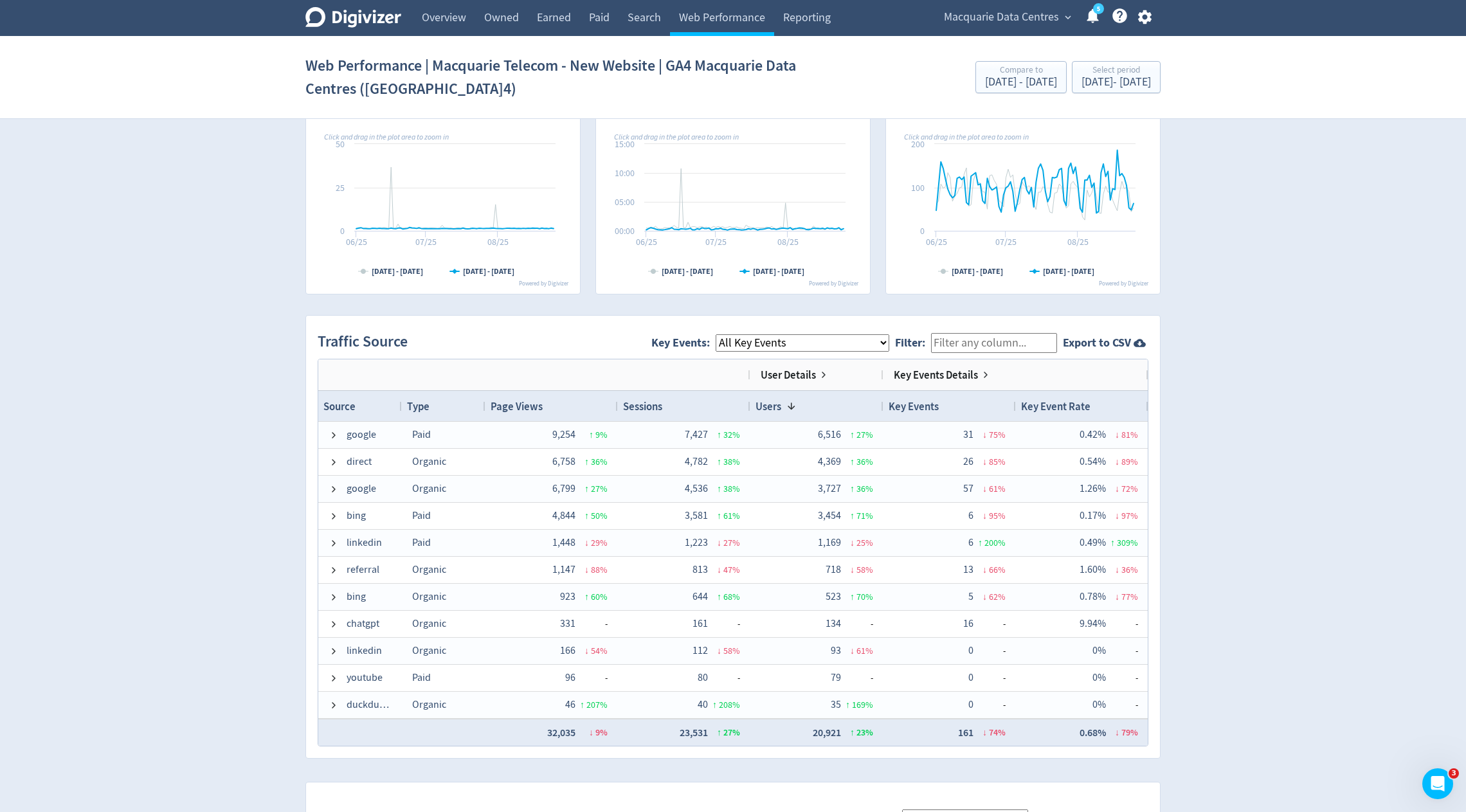
click at [1365, 453] on div "Digivizer Logo [PERSON_NAME] Logo Overview Owned Earned Paid Search Web Perform…" at bounding box center [733, 298] width 1466 height 1897
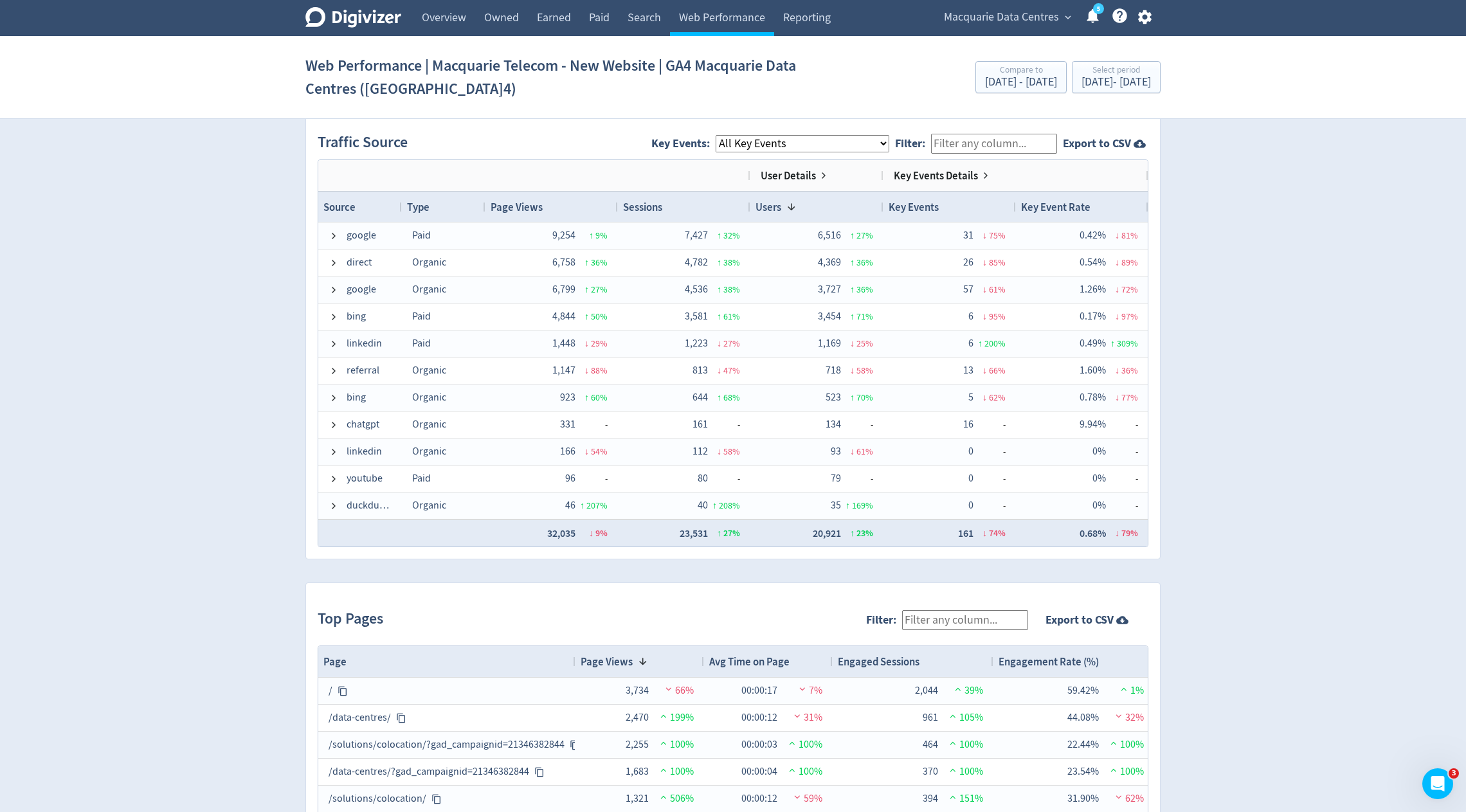
scroll to position [849, 0]
click at [990, 81] on div "[DATE] - [DATE]" at bounding box center [1021, 82] width 72 height 12
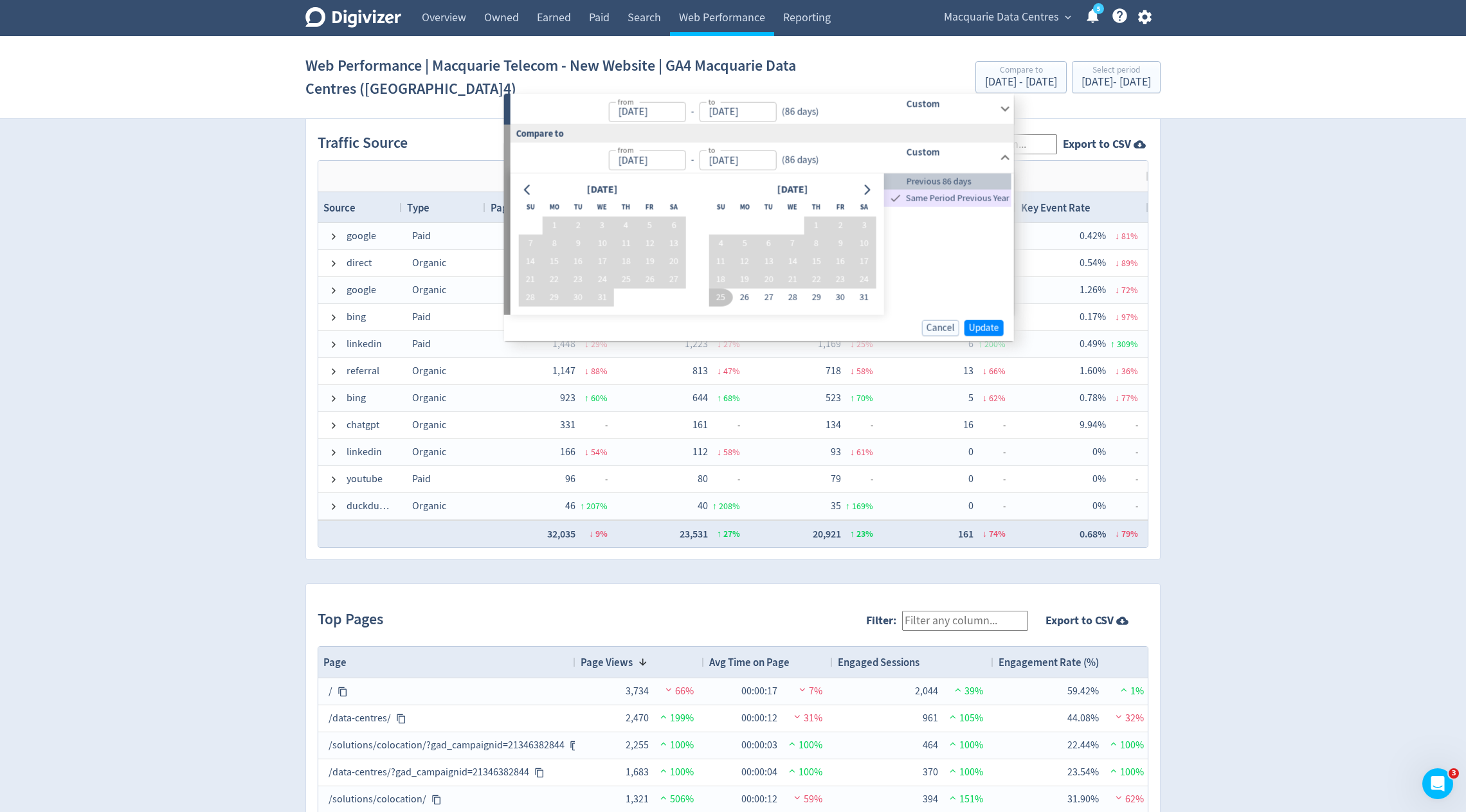
click at [962, 178] on span "Previous 86 days" at bounding box center [948, 181] width 128 height 14
type input "[DATE]"
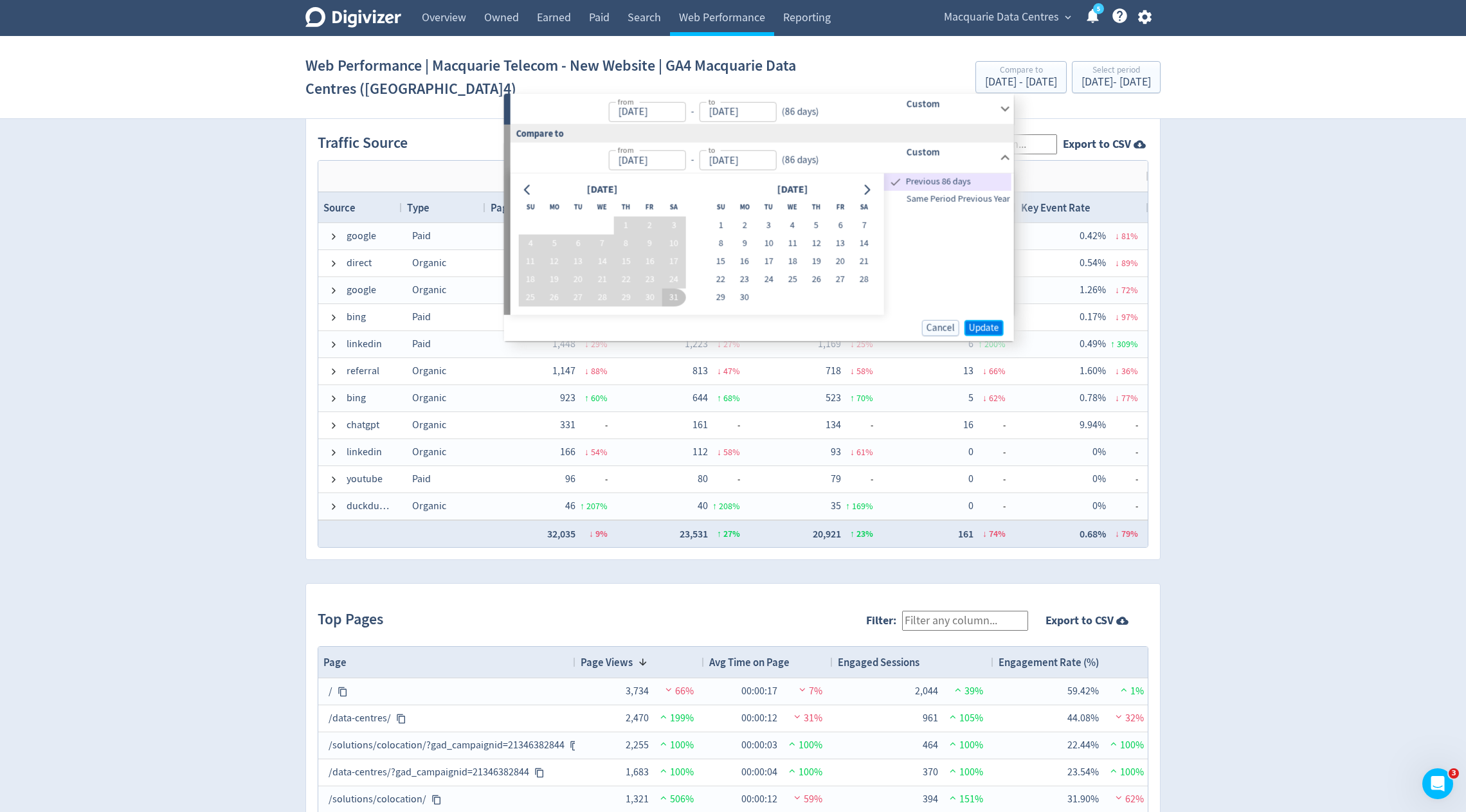
click at [980, 334] on button "Update" at bounding box center [984, 327] width 39 height 16
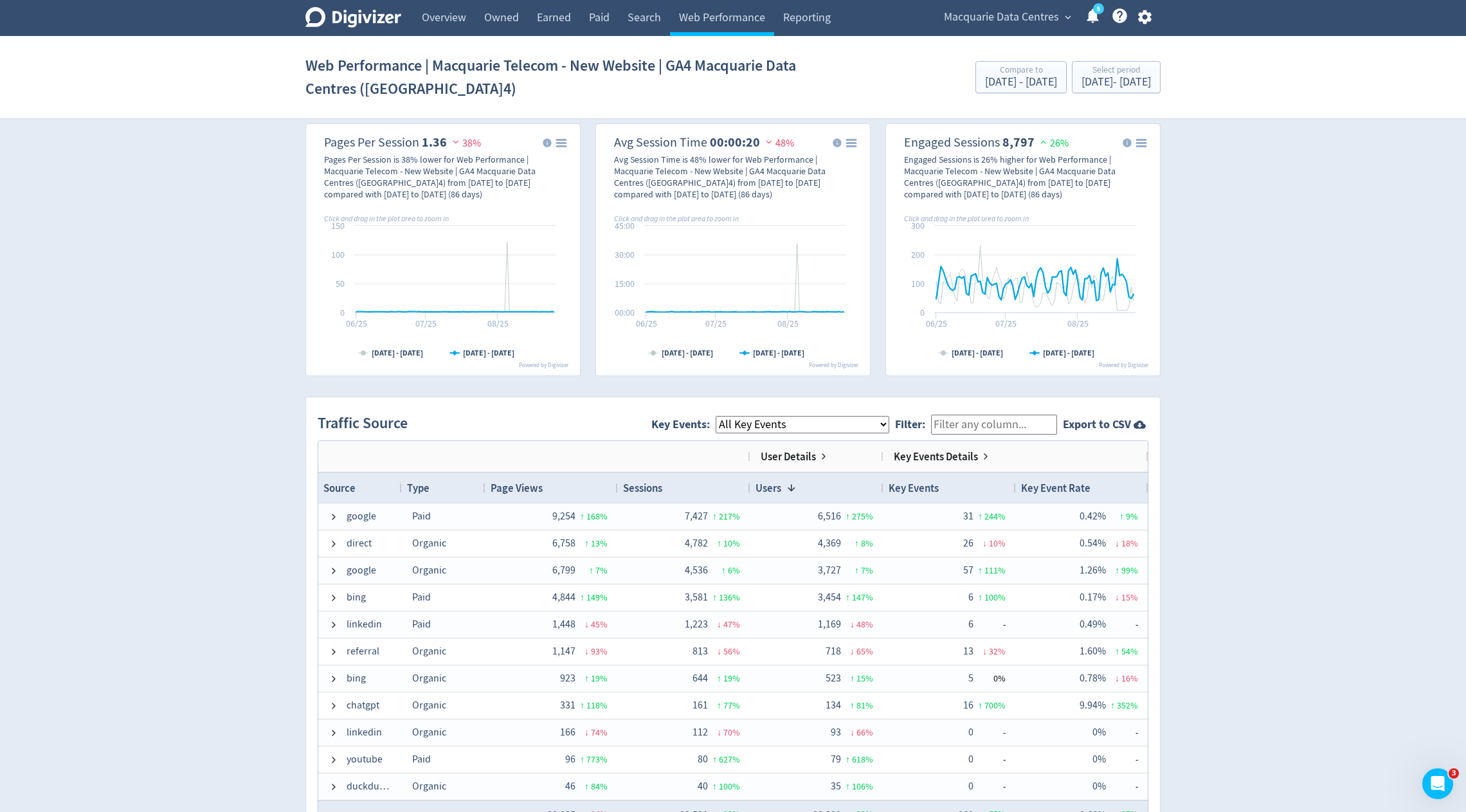
scroll to position [795, 0]
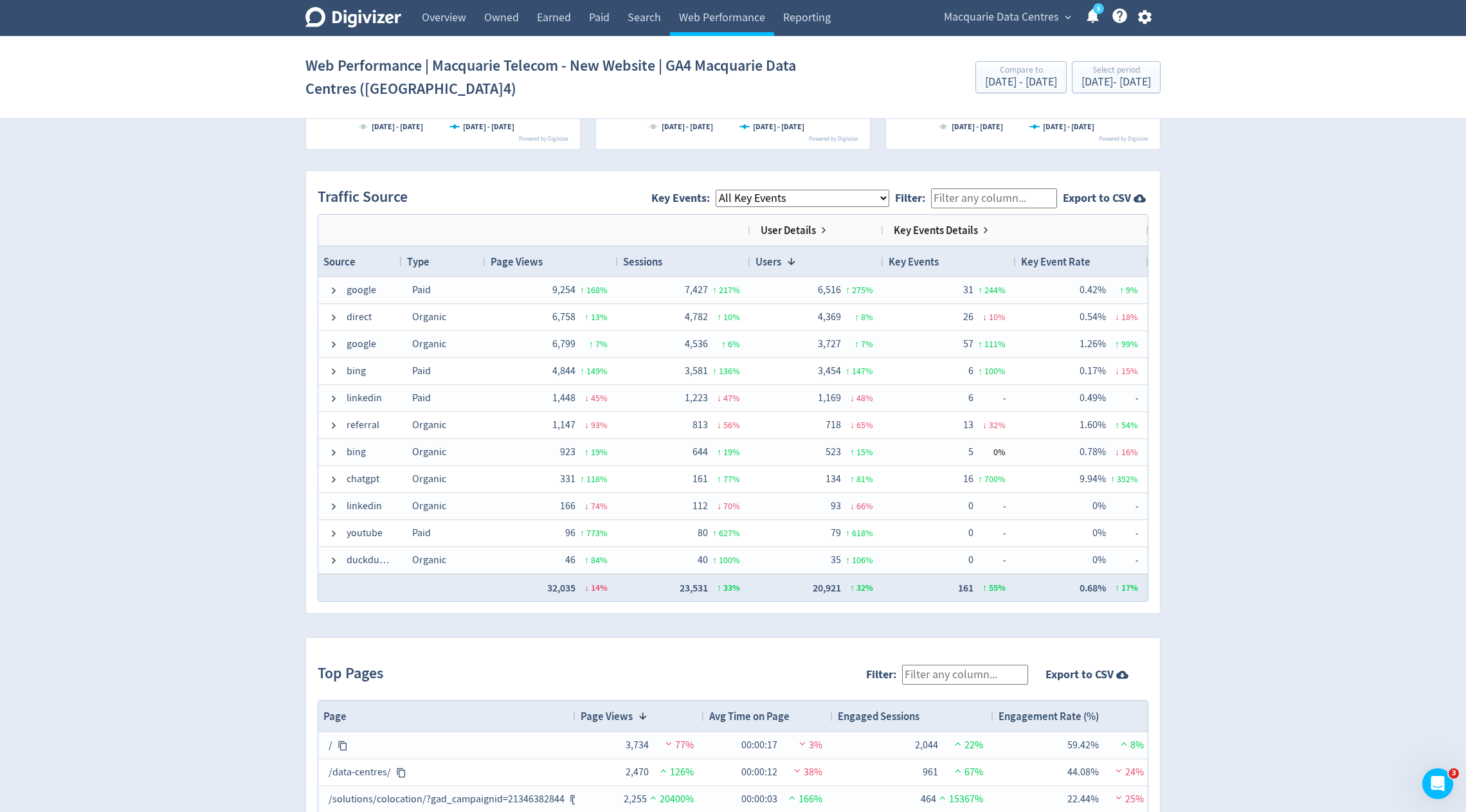
click at [1323, 258] on div "Digivizer Logo [PERSON_NAME] Logo Overview Owned Earned Paid Search Web Perform…" at bounding box center [733, 153] width 1466 height 1897
click at [650, 9] on link "Search" at bounding box center [644, 18] width 52 height 36
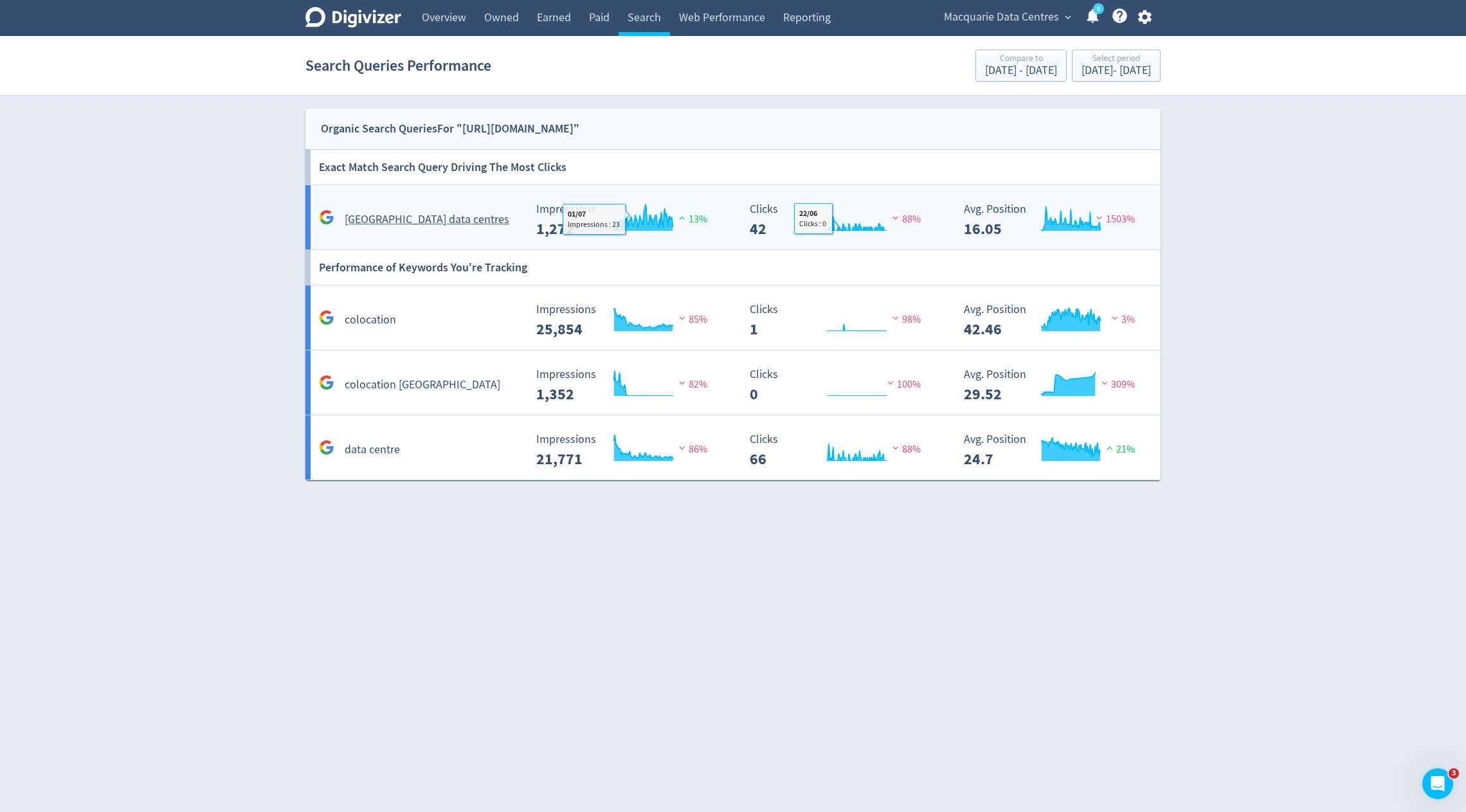
click at [823, 237] on div "macquarie data centres Created with Highcharts [DATE] Impressions 1,272 13% 01/…" at bounding box center [736, 217] width 861 height 64
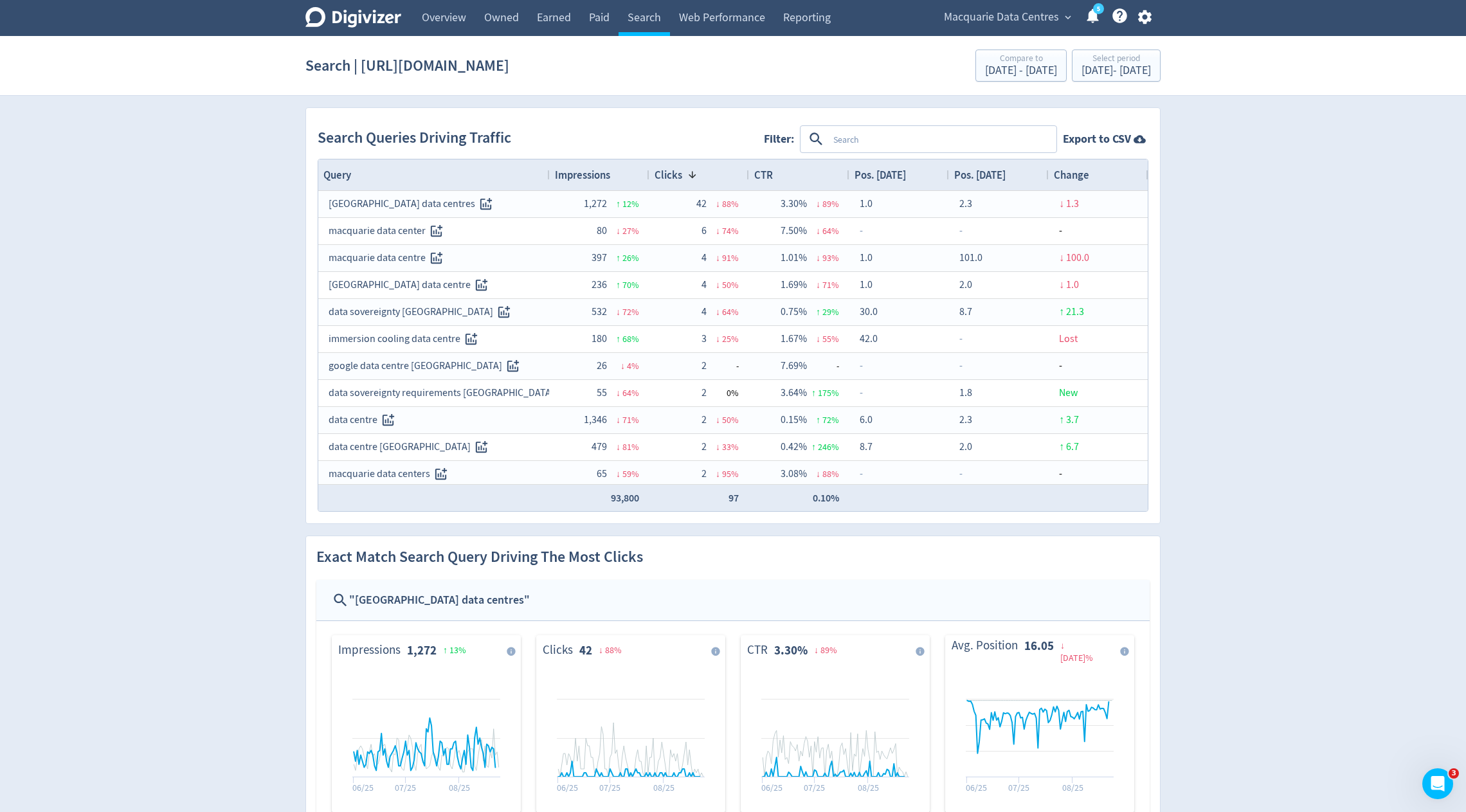
click at [867, 138] on textarea at bounding box center [942, 139] width 227 height 24
type textarea "macquarie"
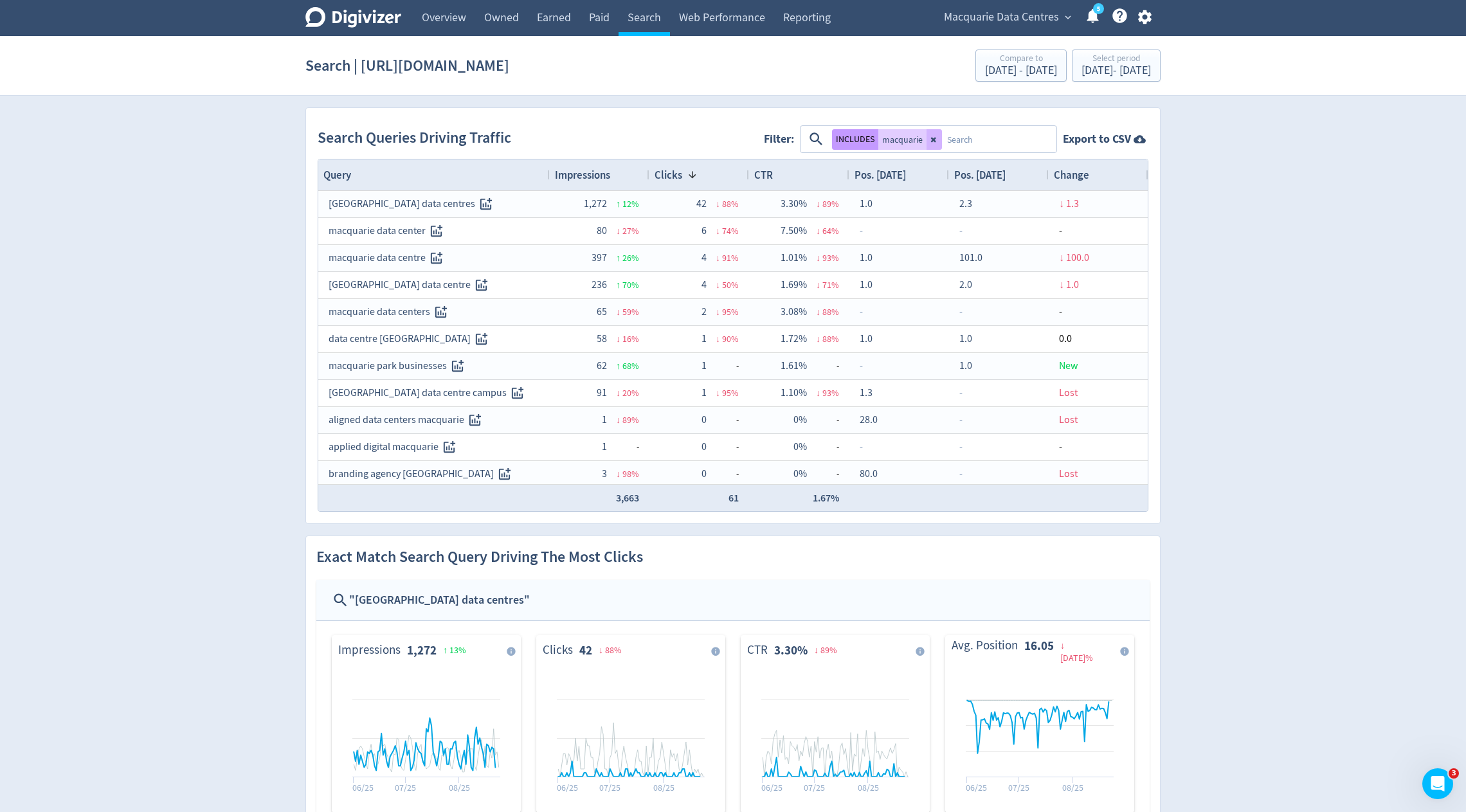
click at [862, 137] on button "INCLUDES" at bounding box center [855, 139] width 46 height 20
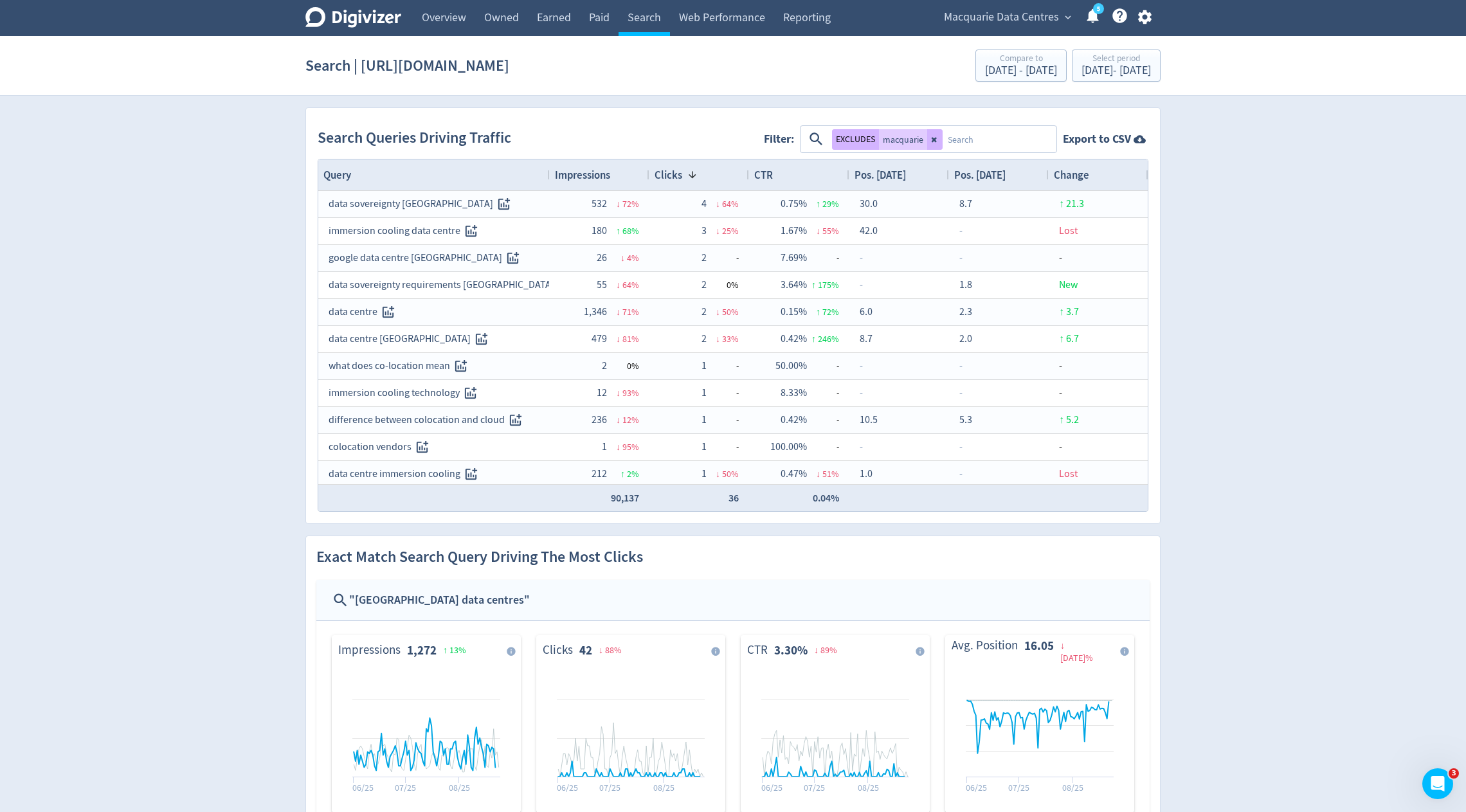
click at [957, 139] on textarea at bounding box center [999, 139] width 113 height 24
click at [584, 171] on span "Impressions" at bounding box center [582, 175] width 56 height 14
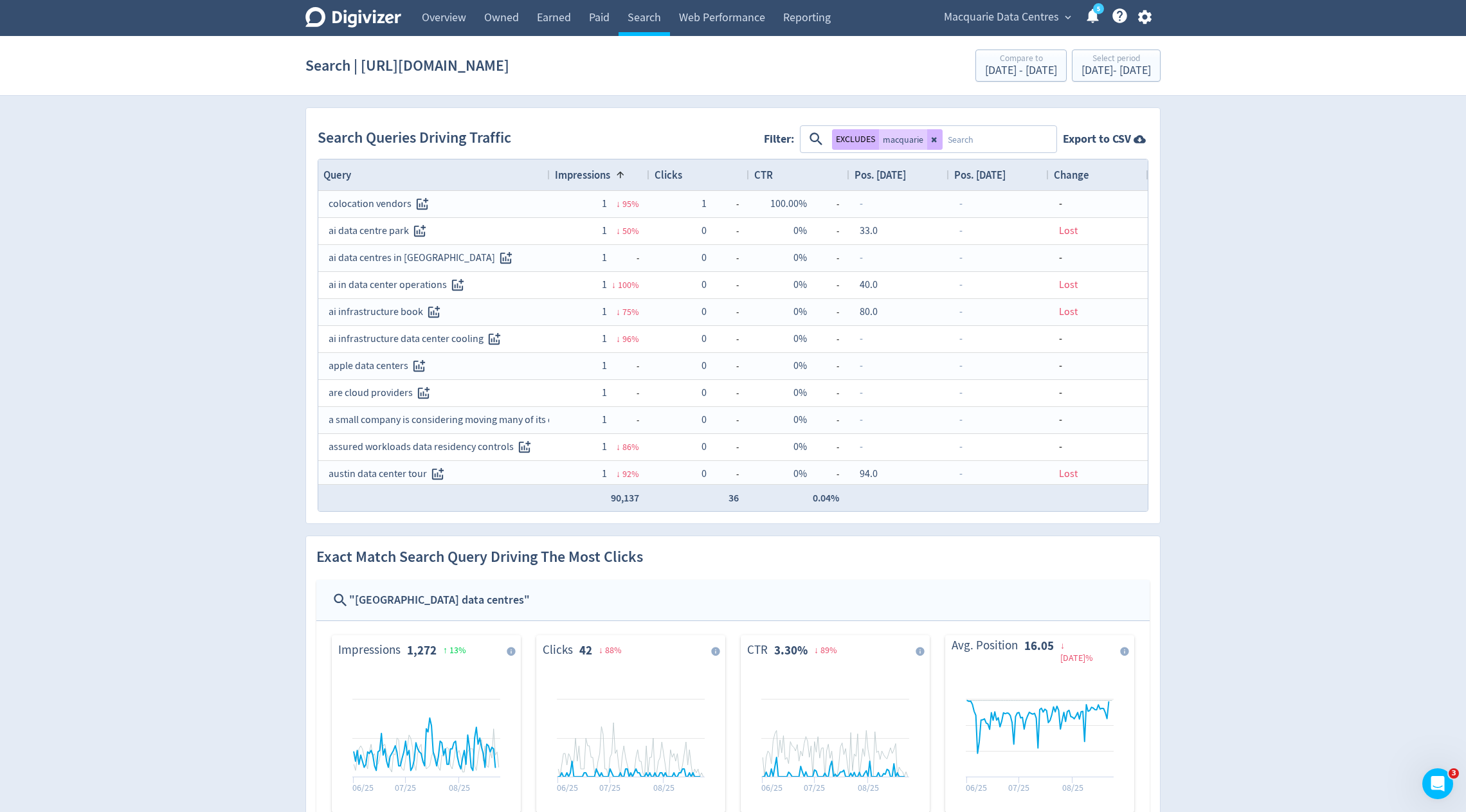
click at [596, 179] on span "Impressions" at bounding box center [582, 175] width 56 height 14
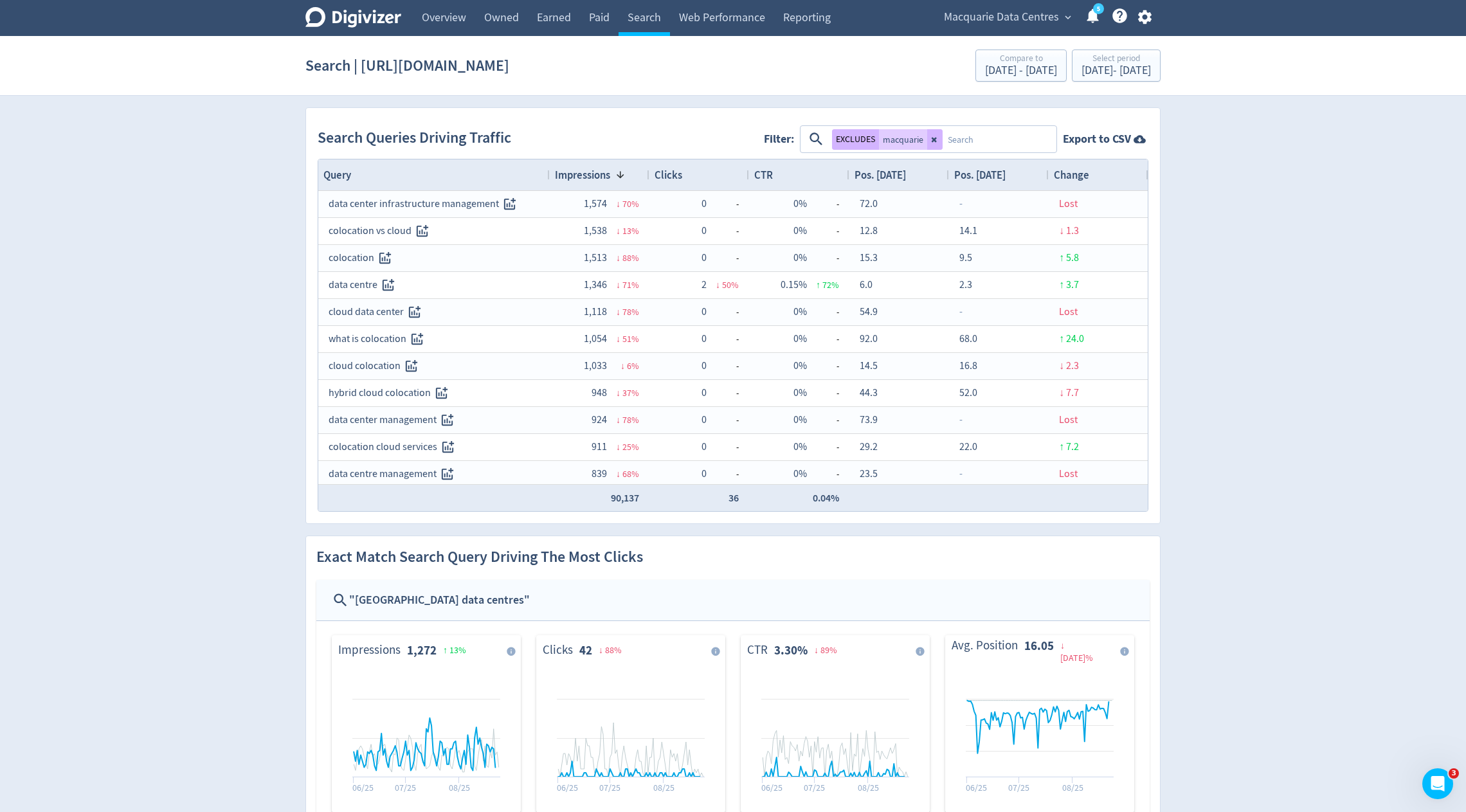
click at [1005, 140] on textarea at bounding box center [999, 139] width 113 height 24
type textarea "c"
click at [961, 141] on textarea at bounding box center [999, 139] width 113 height 24
type textarea "colocation"
click at [961, 141] on button "EXCLUDES" at bounding box center [962, 139] width 47 height 20
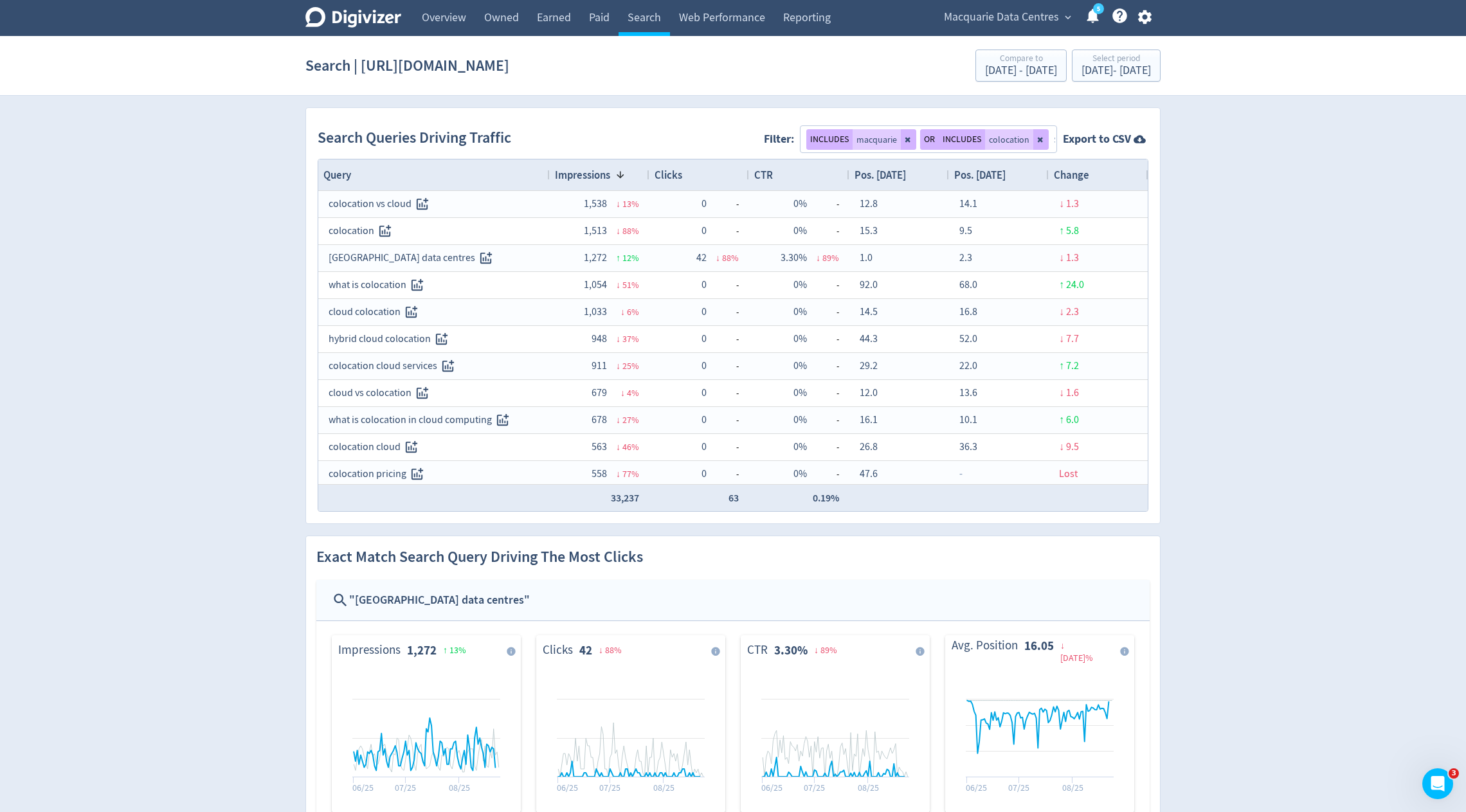
click at [821, 137] on button "INCLUDES" at bounding box center [829, 139] width 46 height 20
click at [721, 24] on link "Web Performance" at bounding box center [722, 18] width 104 height 36
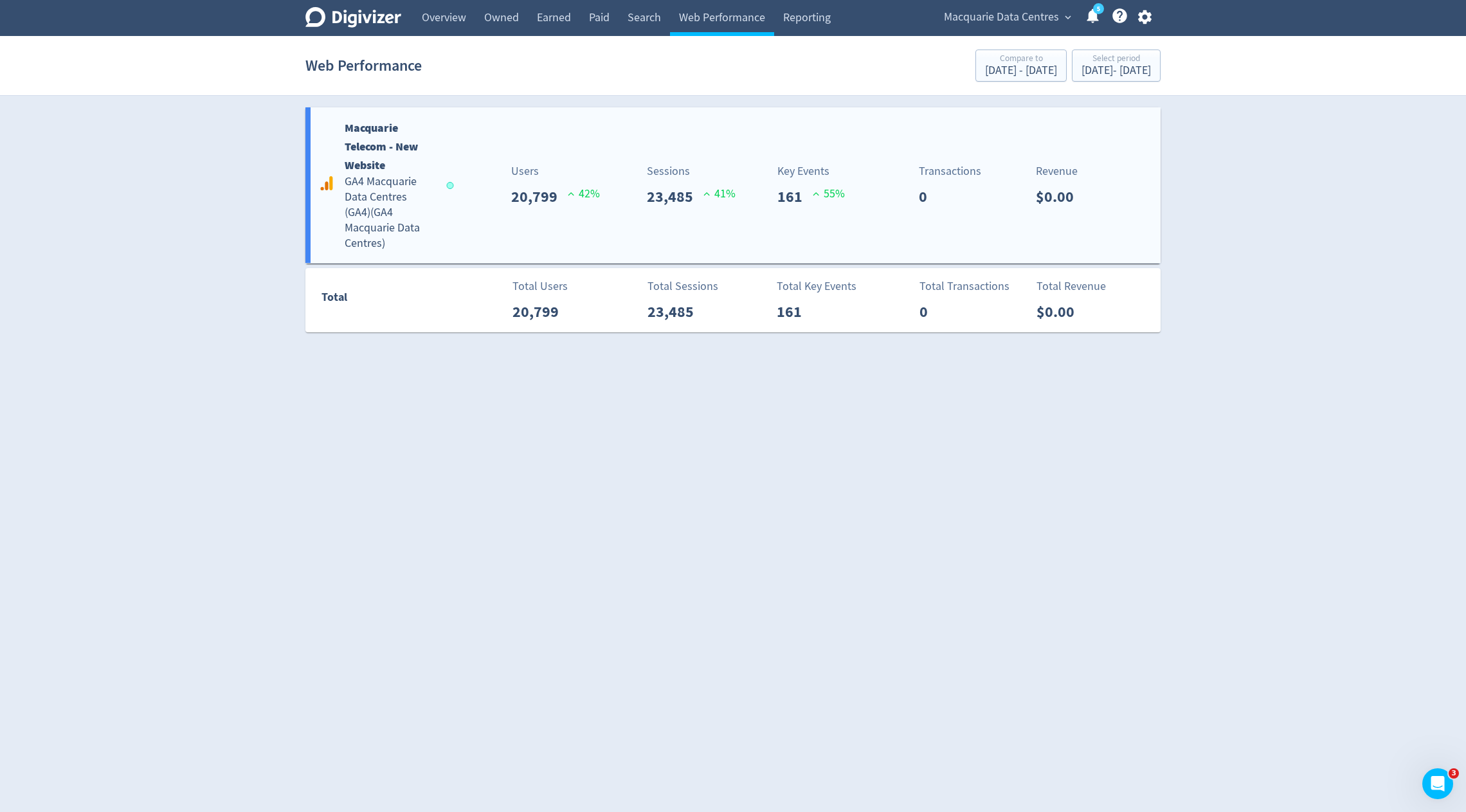
click at [546, 163] on p "Users" at bounding box center [556, 171] width 89 height 18
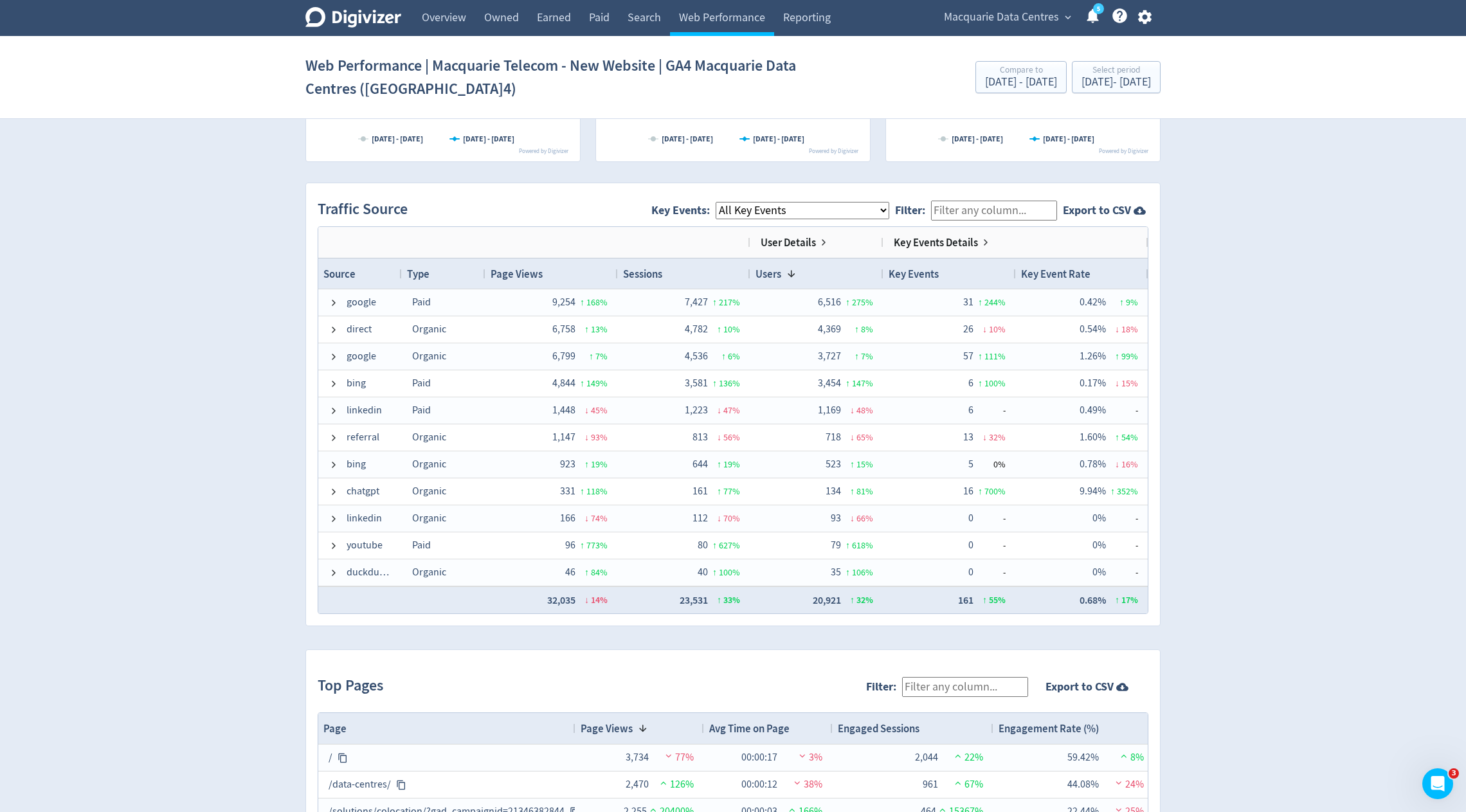
scroll to position [1083, 0]
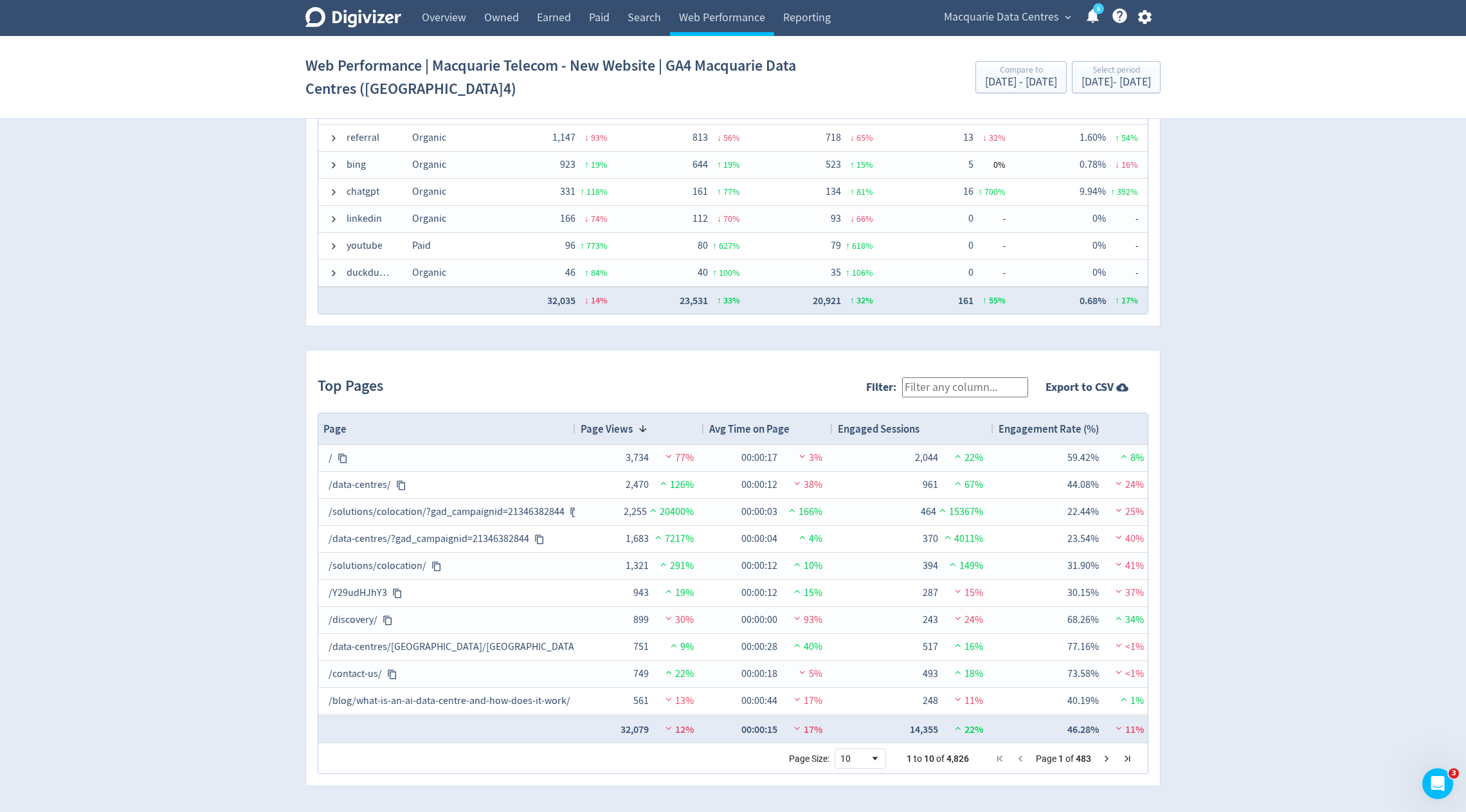
click at [957, 388] on input "Filter:" at bounding box center [965, 387] width 126 height 20
type input "colocation"
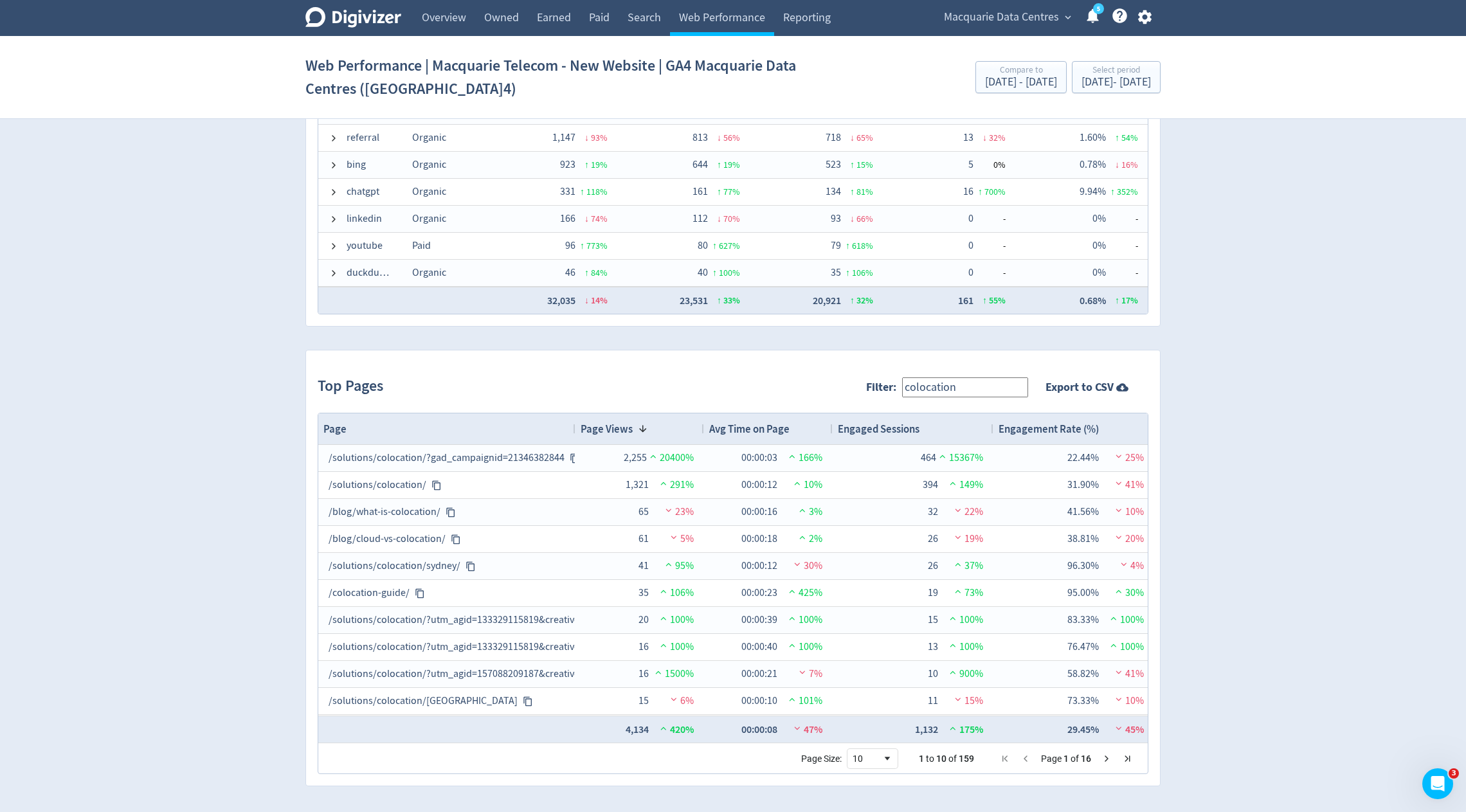
click at [1029, 19] on span "Macquarie Data Centres" at bounding box center [1001, 17] width 115 height 20
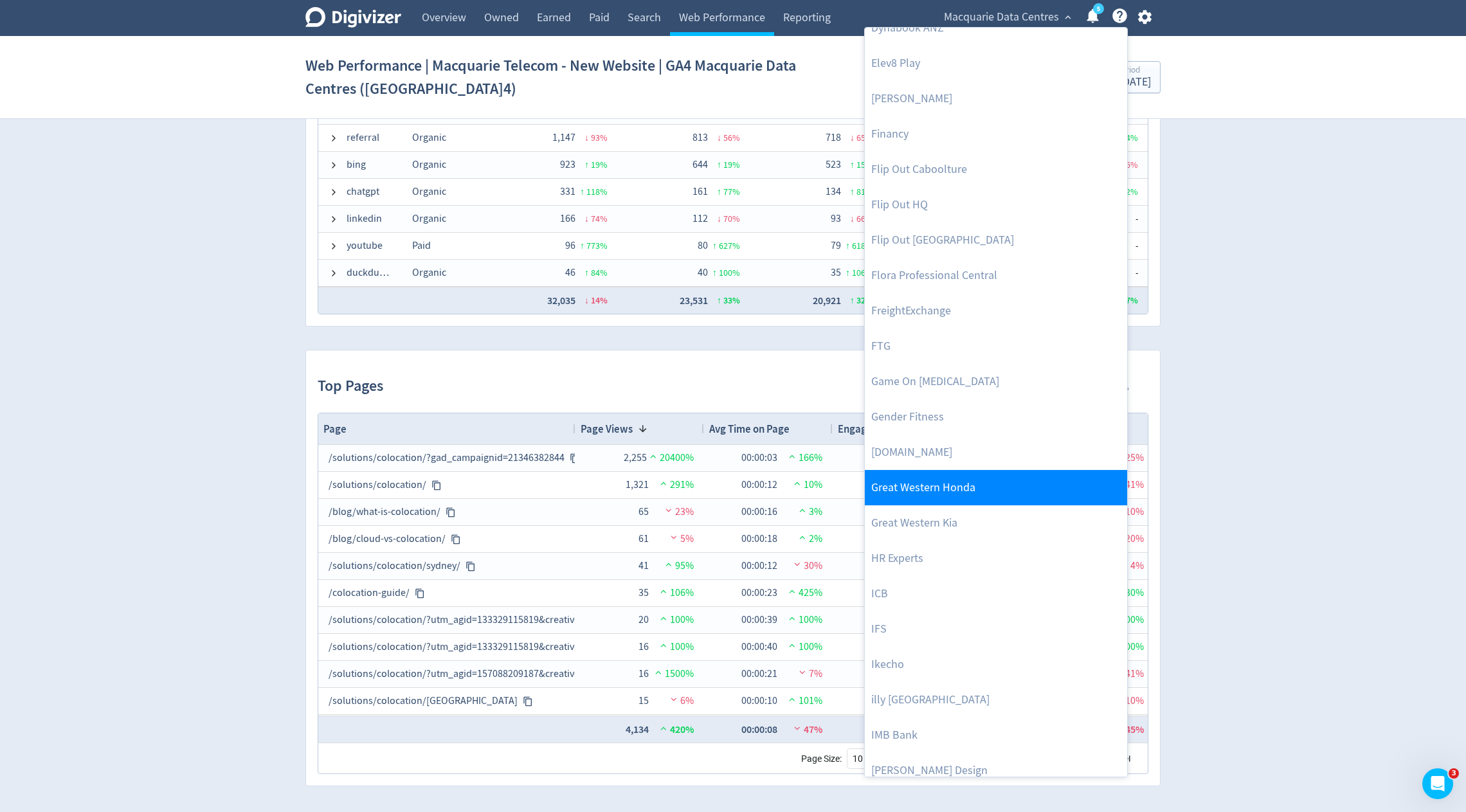
scroll to position [682, 0]
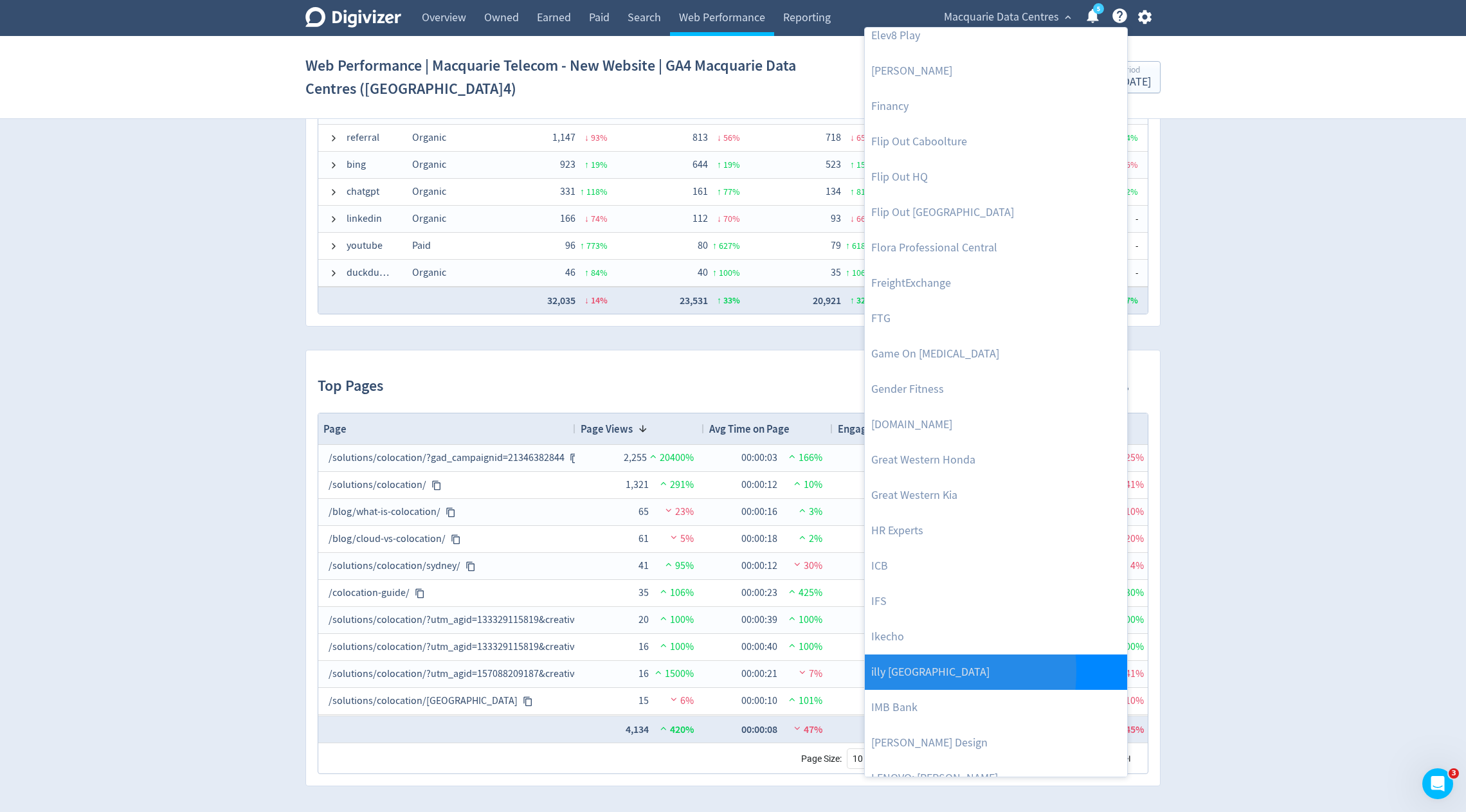
click at [896, 671] on link "illy [GEOGRAPHIC_DATA]" at bounding box center [996, 672] width 262 height 35
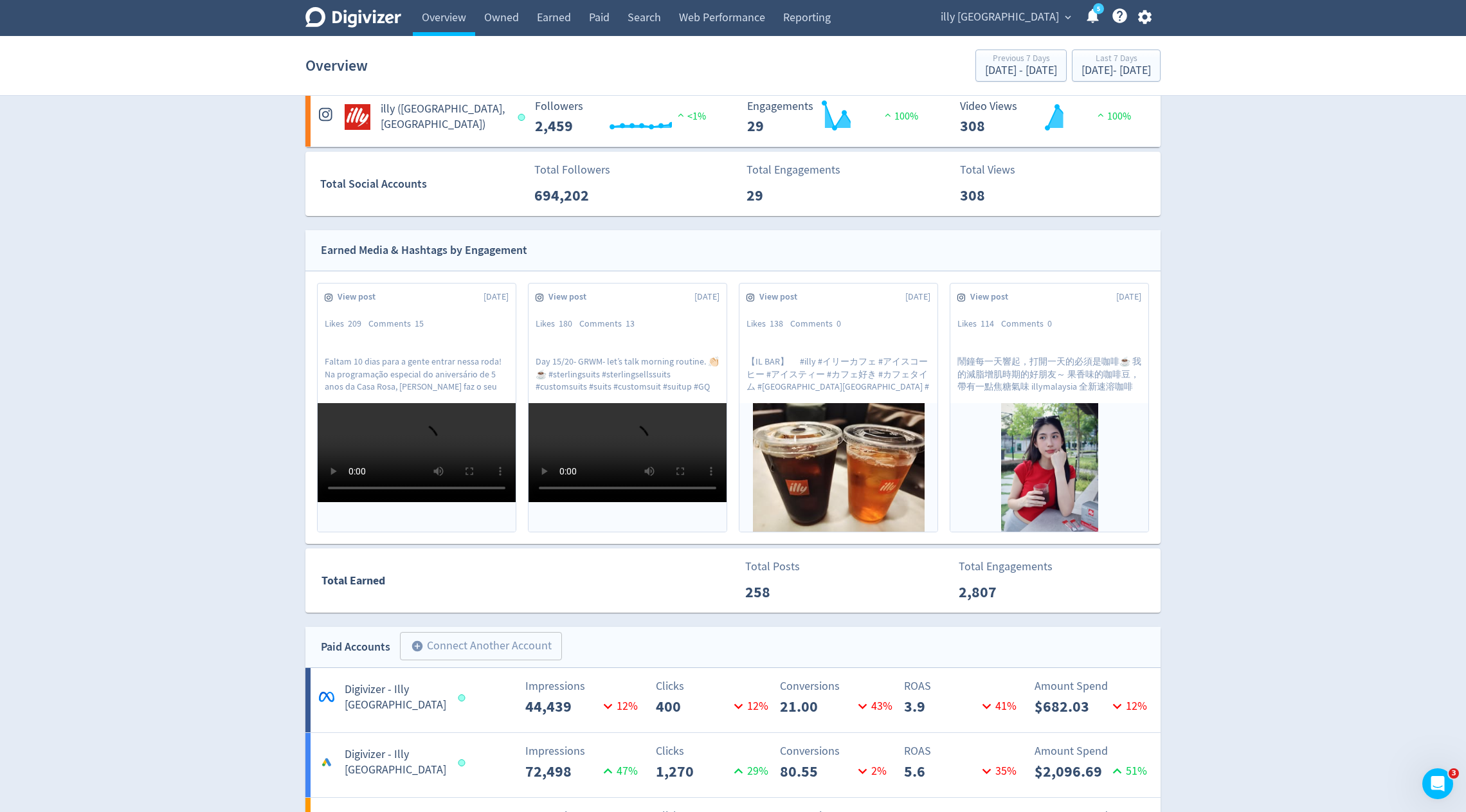
scroll to position [468, 0]
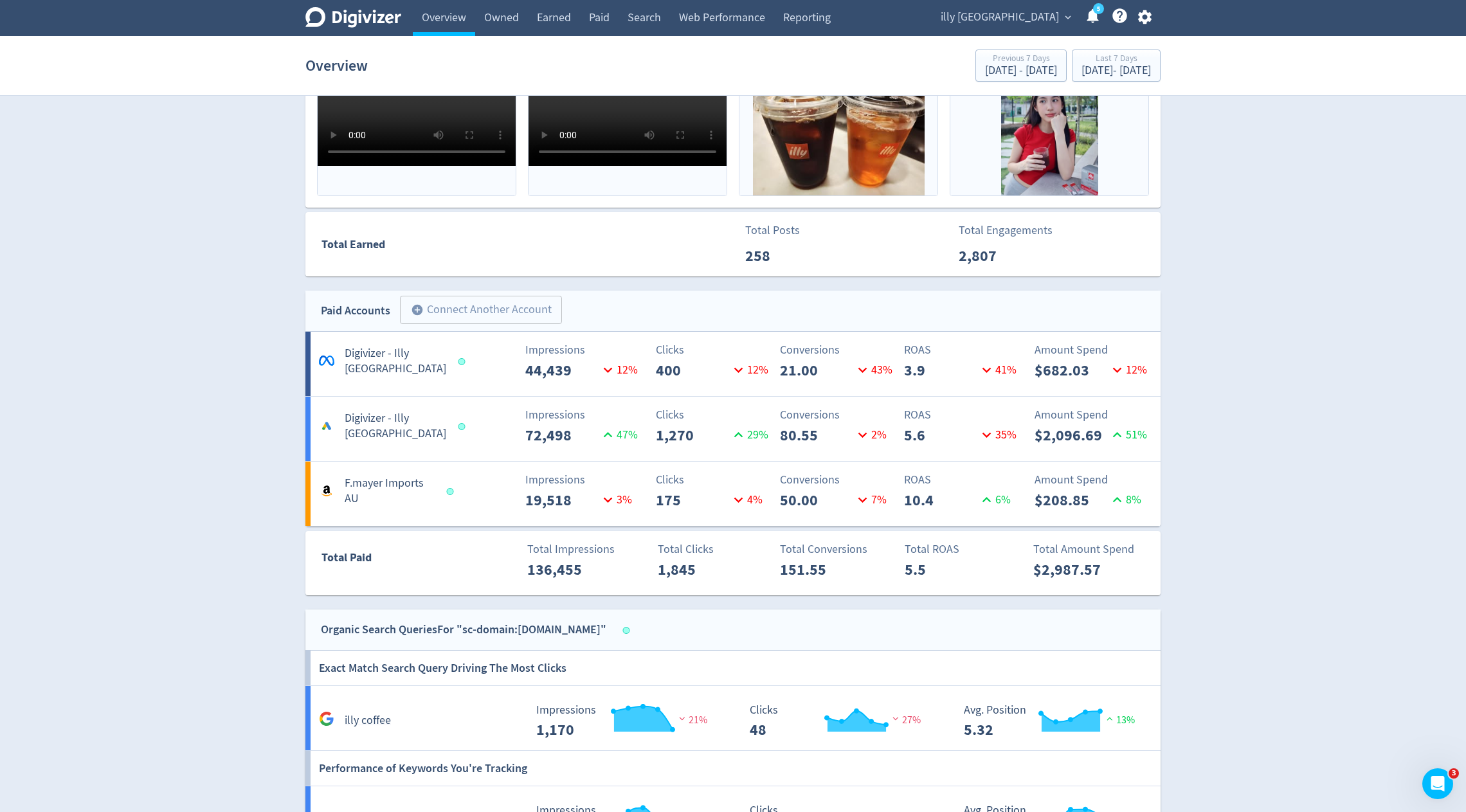
click at [639, 501] on div "Clicks 175 4 %" at bounding box center [665, 491] width 141 height 41
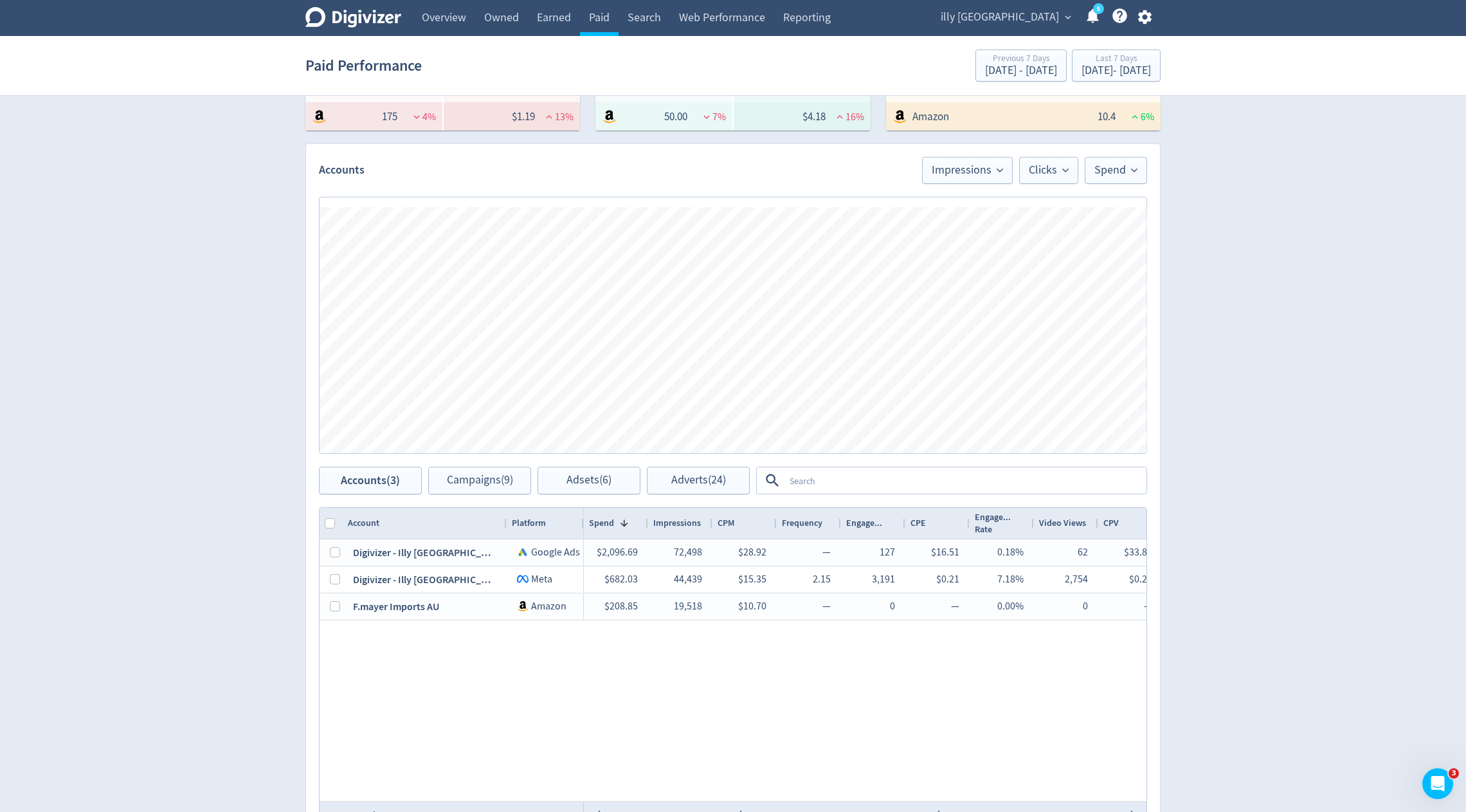
scroll to position [421, 0]
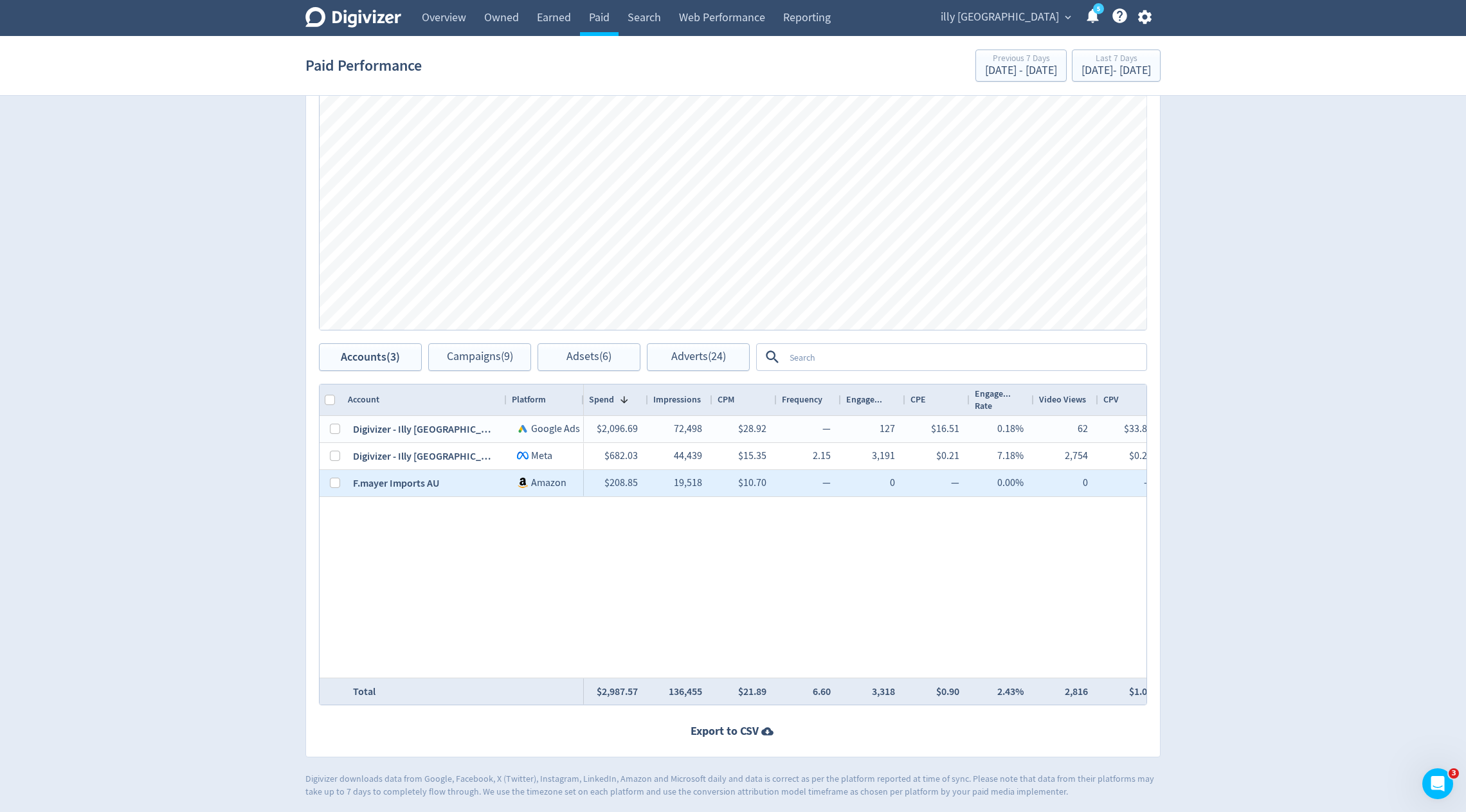
click at [331, 487] on div at bounding box center [335, 483] width 10 height 25
click at [331, 481] on input "Press Space to toggle row selection (unchecked)" at bounding box center [335, 483] width 10 height 10
checkbox input "true"
checkbox input "false"
click at [714, 358] on span "Adverts (14)" at bounding box center [699, 357] width 55 height 12
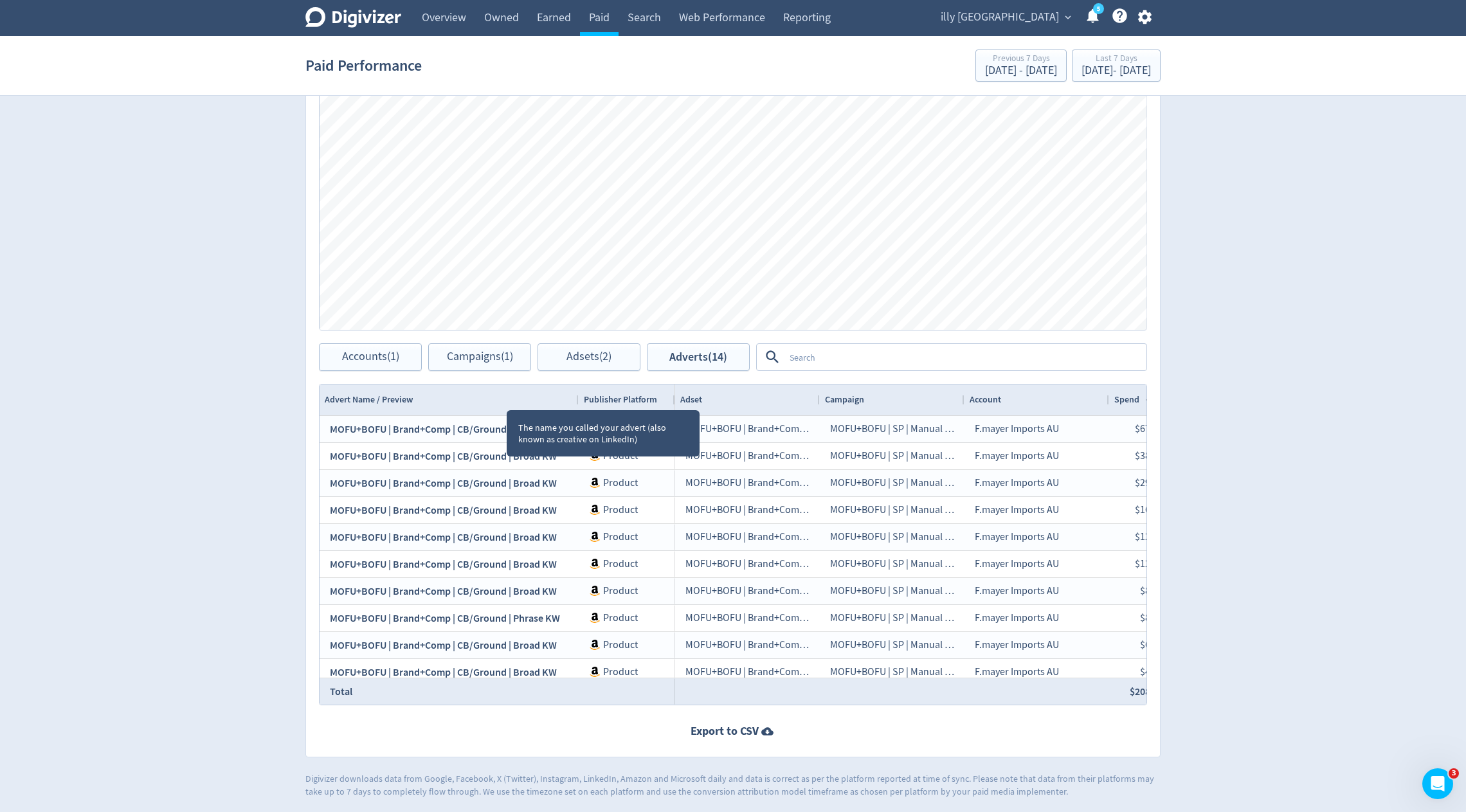
drag, startPoint x: 505, startPoint y: 397, endPoint x: 578, endPoint y: 397, distance: 73.0
click at [577, 398] on div at bounding box center [578, 400] width 5 height 31
